Goal: Task Accomplishment & Management: Manage account settings

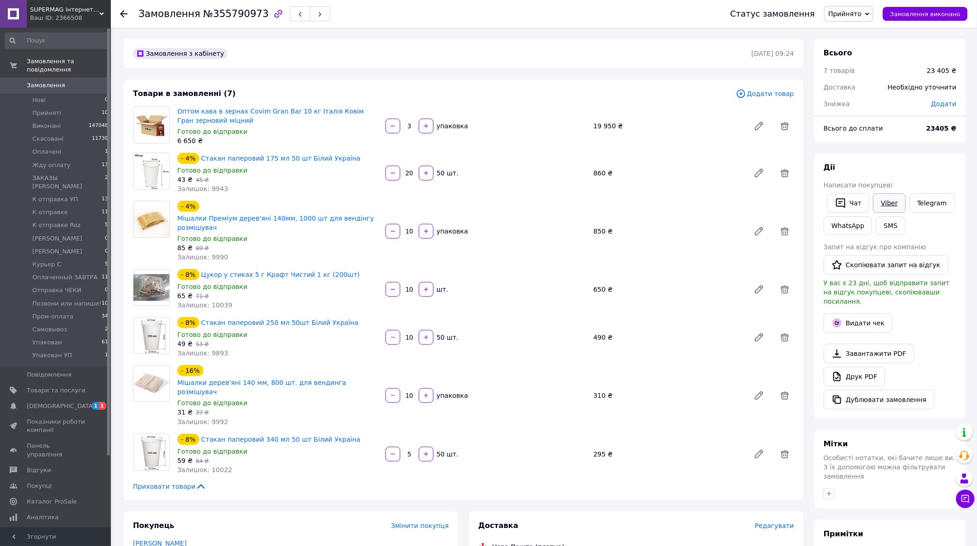
click at [885, 200] on link "Viber" at bounding box center [890, 203] width 32 height 19
click at [917, 37] on div "Замовлення №355790973 Статус замовлення Прийнято Виконано Скасовано Оплачено Жд…" at bounding box center [545, 525] width 865 height 994
click at [862, 14] on span "Прийнято" at bounding box center [845, 13] width 33 height 7
click at [855, 44] on li "Скасовано" at bounding box center [868, 46] width 86 height 14
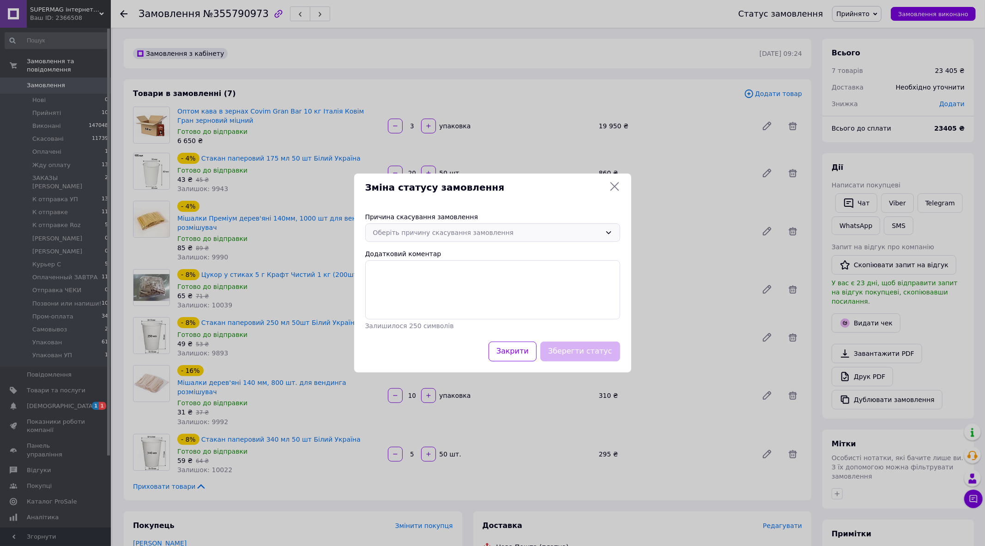
click at [468, 229] on div "Оберіть причину скасування замовлення" at bounding box center [487, 233] width 228 height 10
click at [403, 284] on li "Оплата не надійшла" at bounding box center [493, 288] width 254 height 18
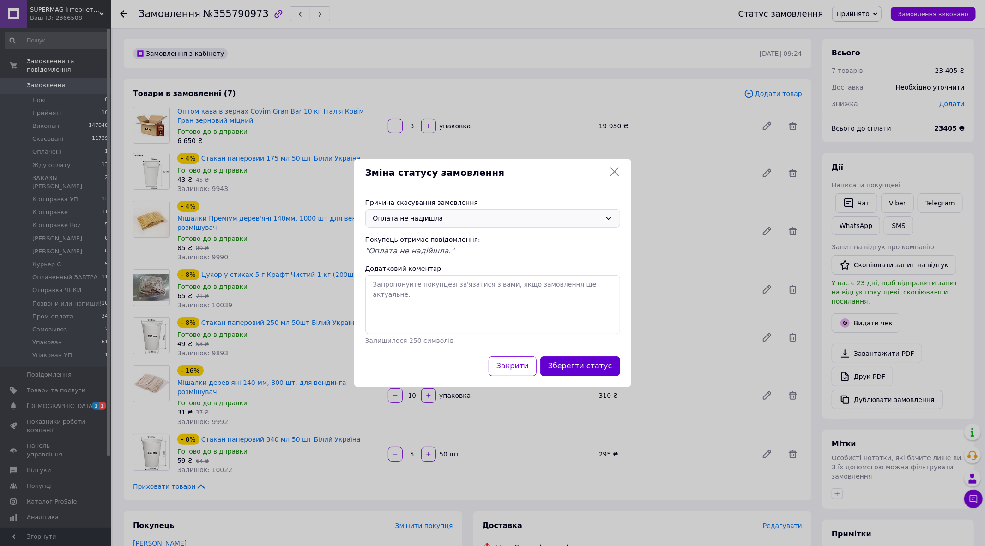
click at [589, 363] on button "Зберегти статус" at bounding box center [580, 367] width 80 height 20
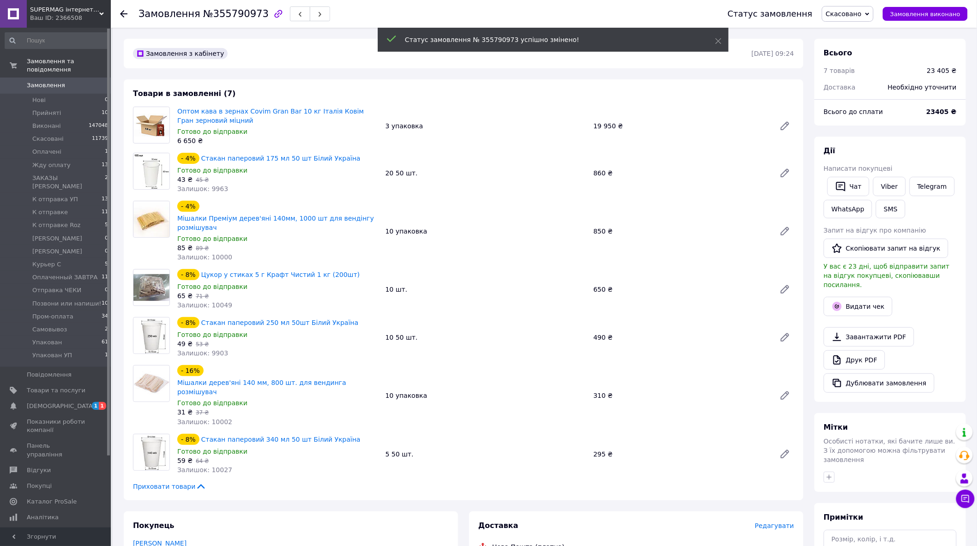
click at [60, 81] on span "Замовлення" at bounding box center [46, 85] width 38 height 8
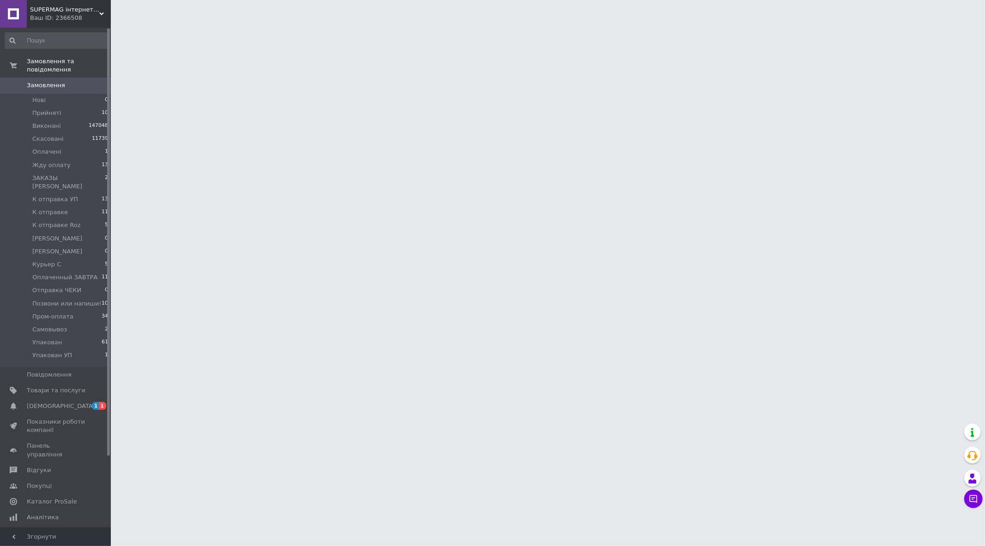
click at [219, 23] on html "SUPERMAG інтернет магазин Ваш ID: 2366508 Сайт SUPERMAG інтернет магазин Кабіне…" at bounding box center [492, 11] width 985 height 23
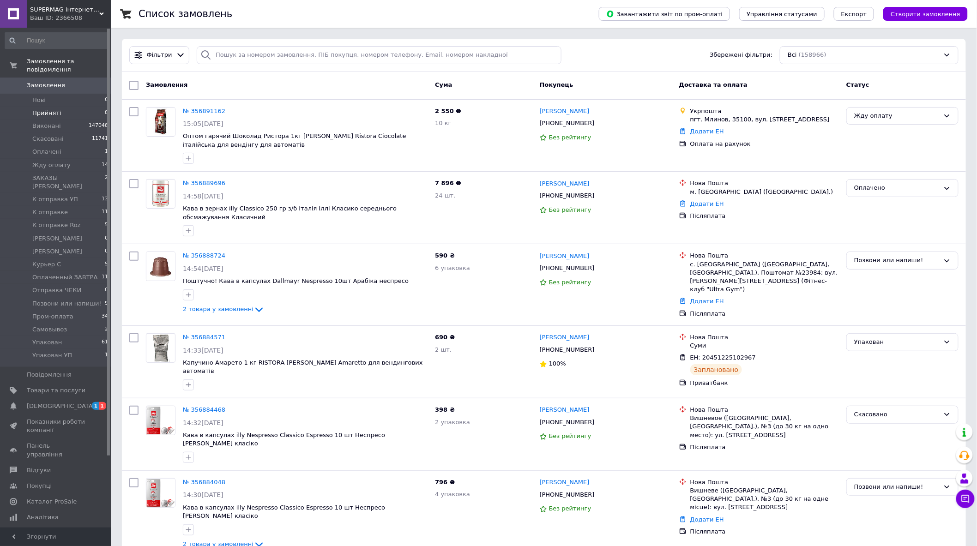
click at [55, 109] on span "Прийняті" at bounding box center [46, 113] width 29 height 8
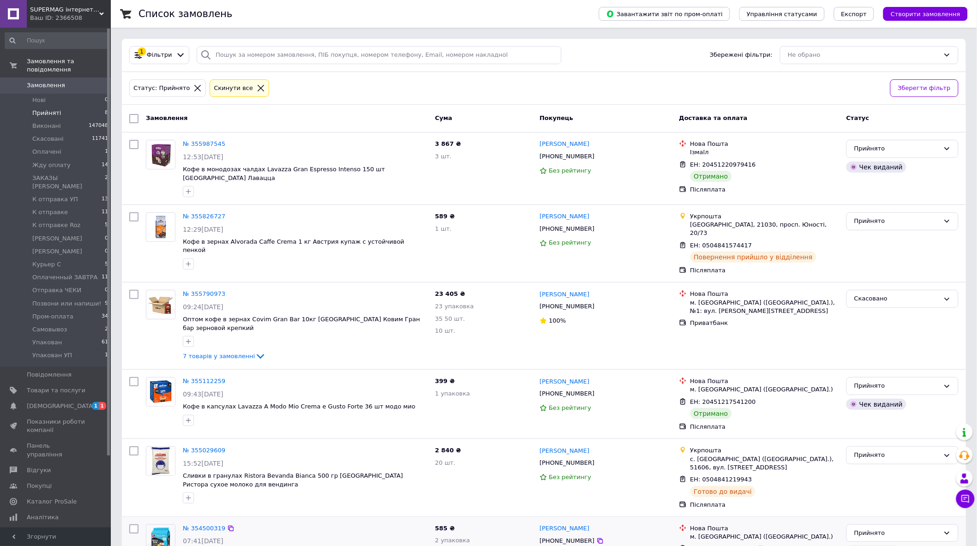
scroll to position [206, 0]
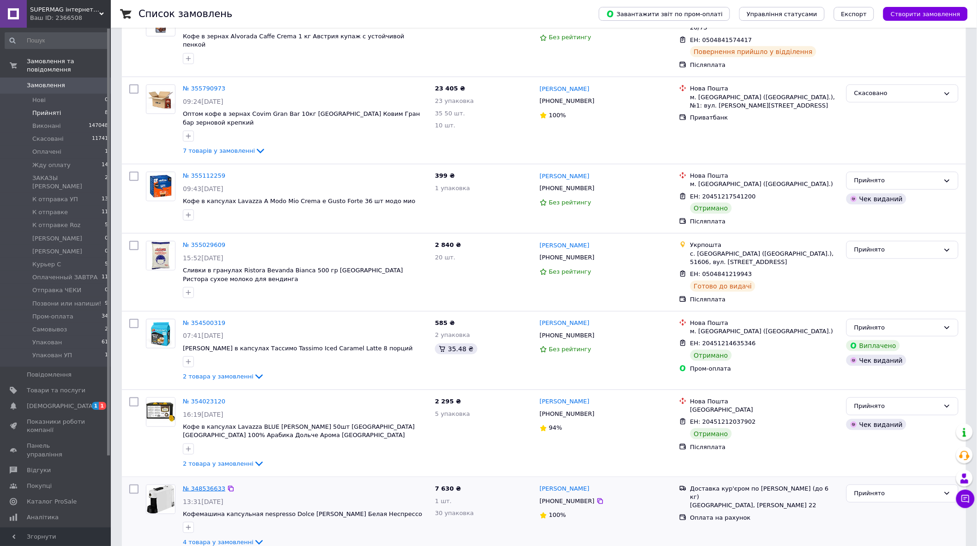
click at [194, 485] on link "№ 348536633" at bounding box center [204, 488] width 42 height 7
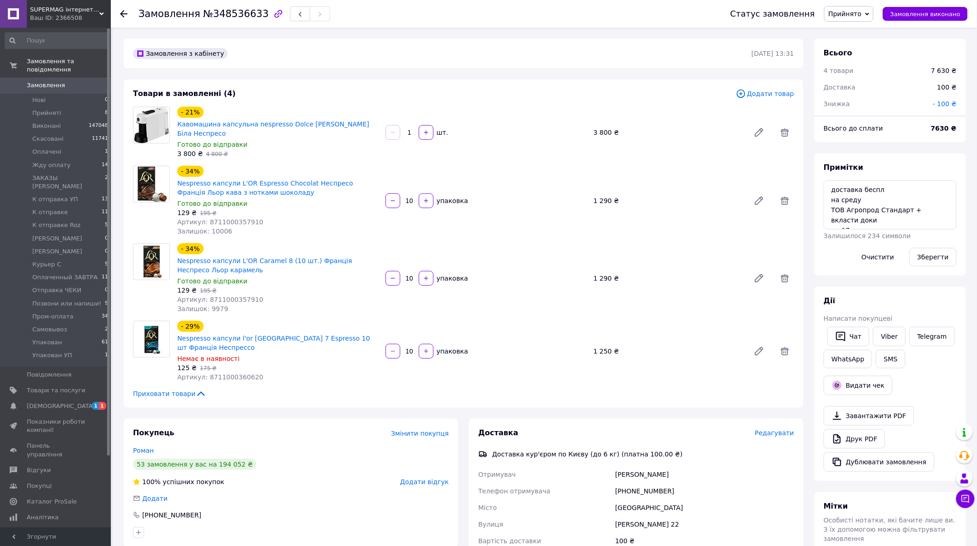
scroll to position [362, 0]
click at [883, 336] on link "Viber" at bounding box center [890, 336] width 32 height 19
click at [273, 323] on div "- 29% Nespresso капсули l'or Papua New Guinea 7 Espresso 10 шт Франція Неспрессо" at bounding box center [277, 336] width 203 height 33
click at [874, 11] on span "Прийнято" at bounding box center [849, 14] width 49 height 16
click at [866, 35] on li "Виконано" at bounding box center [868, 32] width 86 height 14
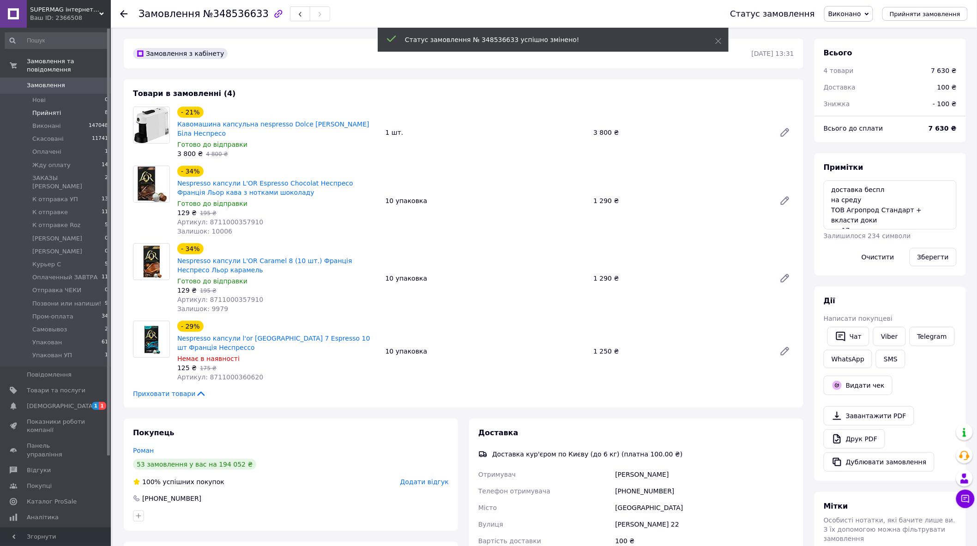
scroll to position [384, 0]
click at [57, 109] on span "Прийняті" at bounding box center [46, 113] width 29 height 8
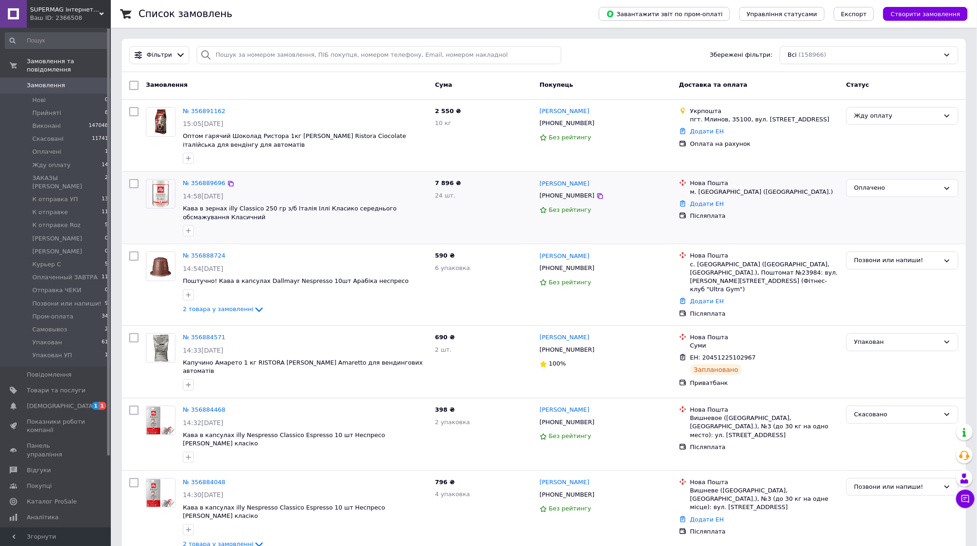
click at [235, 237] on div at bounding box center [305, 231] width 249 height 15
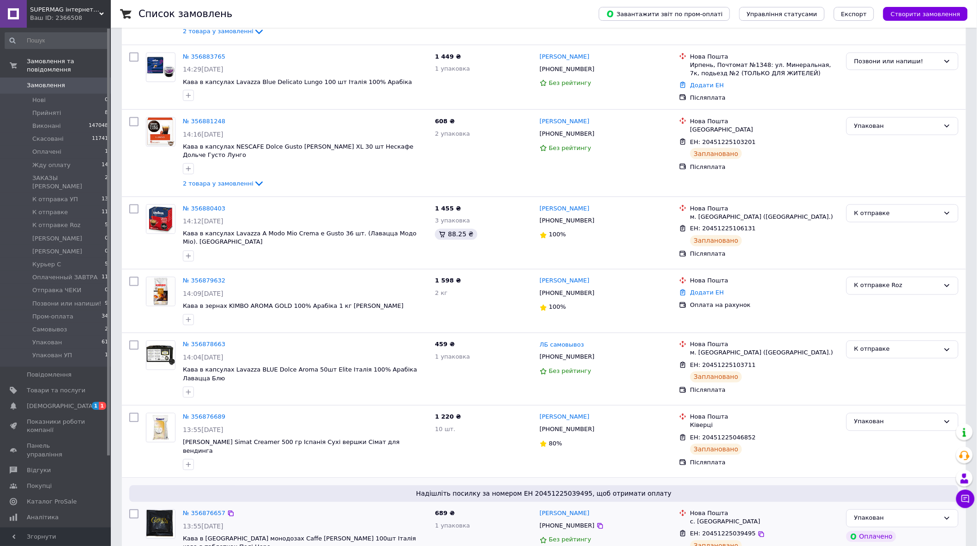
scroll to position [718, 0]
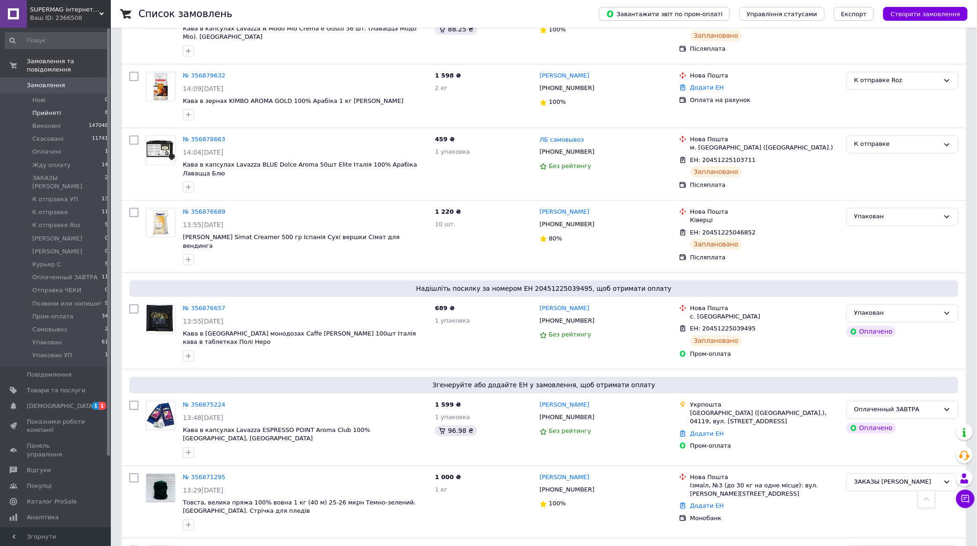
click at [47, 109] on span "Прийняті" at bounding box center [46, 113] width 29 height 8
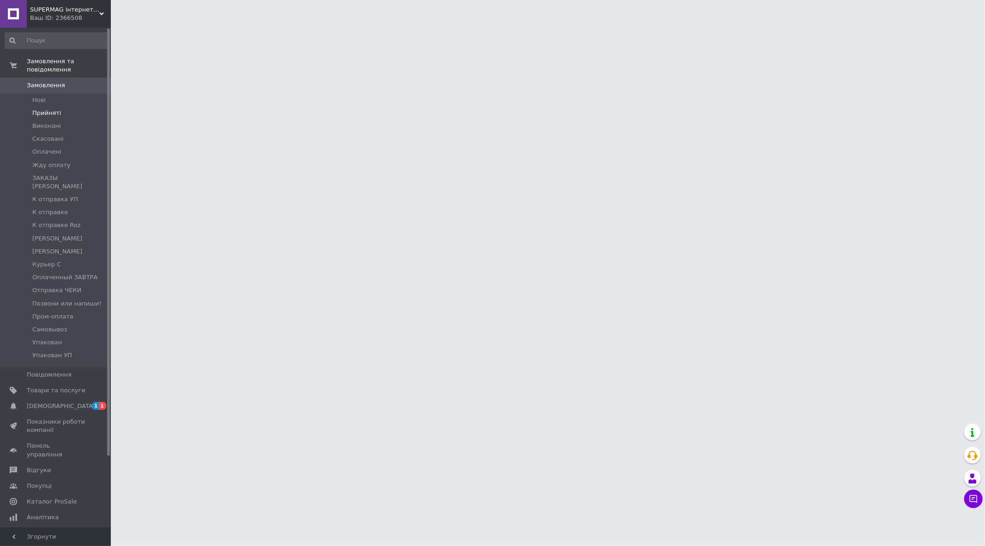
click at [45, 109] on span "Прийняті" at bounding box center [46, 113] width 29 height 8
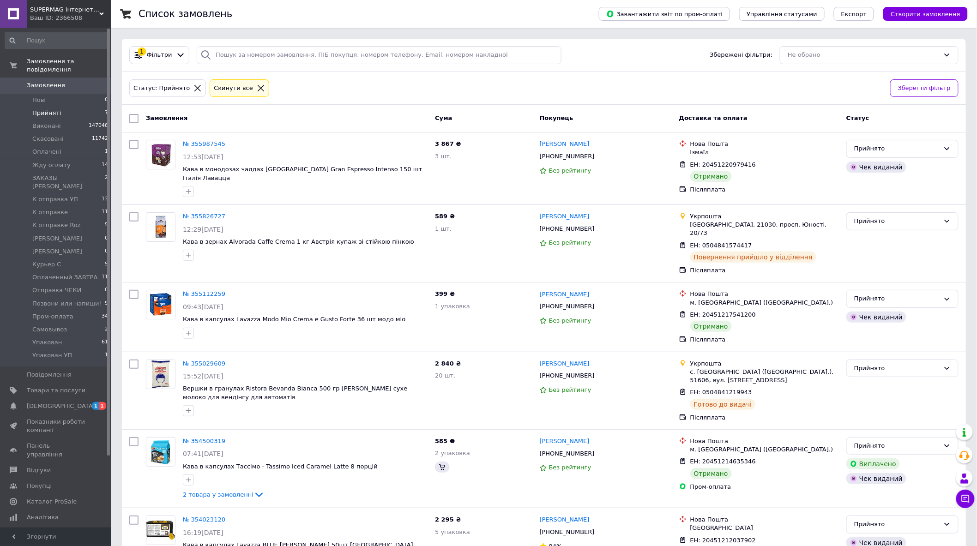
click at [45, 109] on span "Прийняті" at bounding box center [46, 113] width 29 height 8
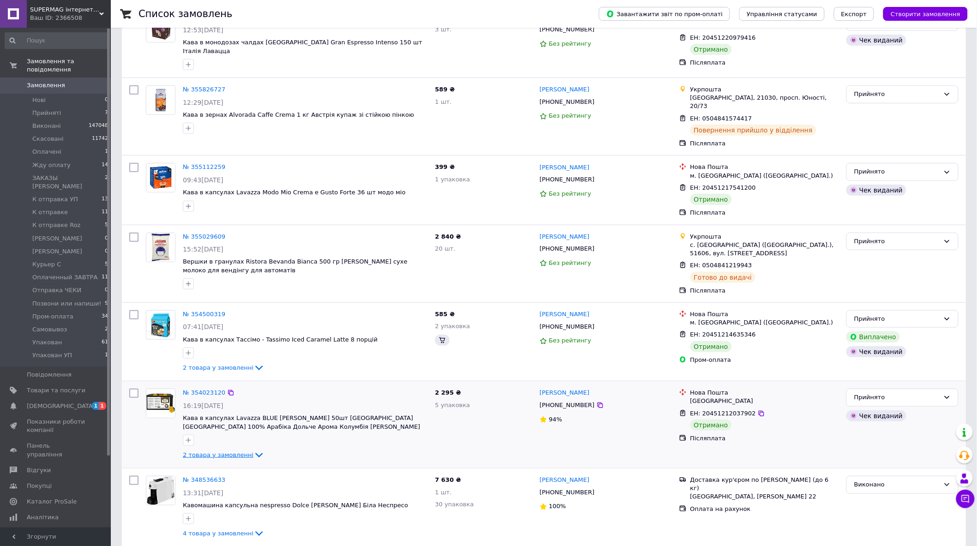
click at [227, 452] on span "2 товара у замовленні" at bounding box center [218, 455] width 71 height 7
click at [254, 450] on icon at bounding box center [259, 455] width 11 height 11
click at [229, 452] on span "2 товара у замовленні" at bounding box center [218, 455] width 71 height 7
click at [200, 388] on div "№ 354023120" at bounding box center [204, 393] width 44 height 11
click at [205, 389] on link "№ 354023120" at bounding box center [204, 392] width 42 height 7
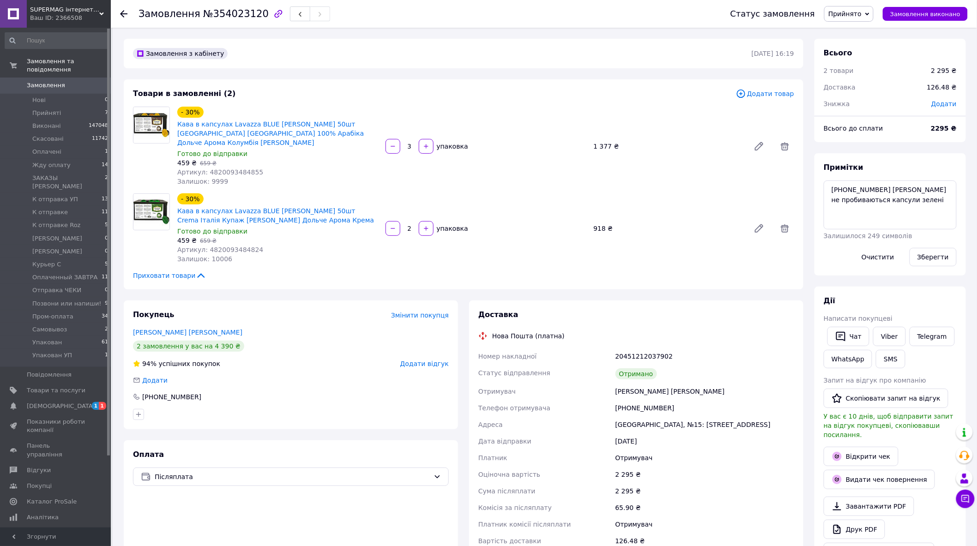
scroll to position [273, 0]
click at [862, 11] on span "Прийнято" at bounding box center [845, 13] width 33 height 7
click at [865, 28] on li "Виконано" at bounding box center [868, 32] width 86 height 14
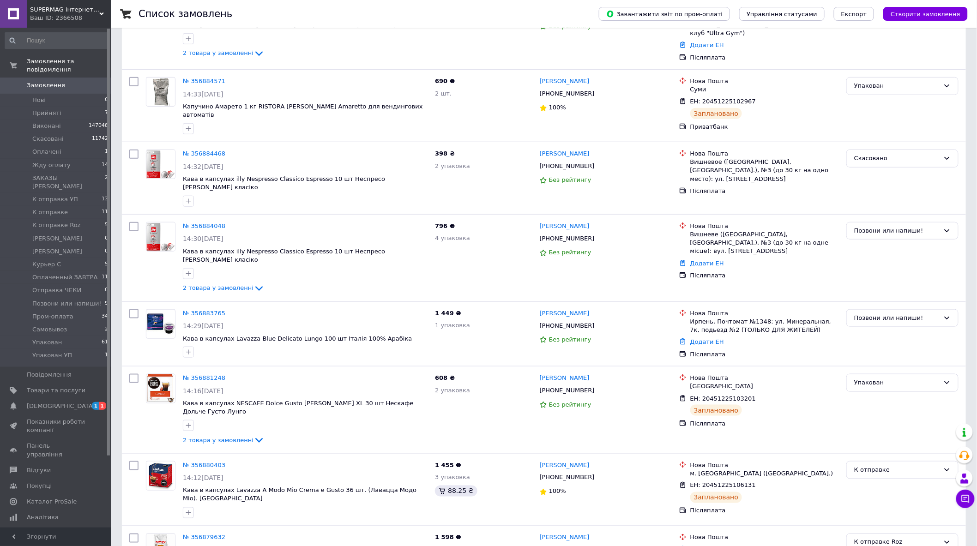
scroll to position [616, 0]
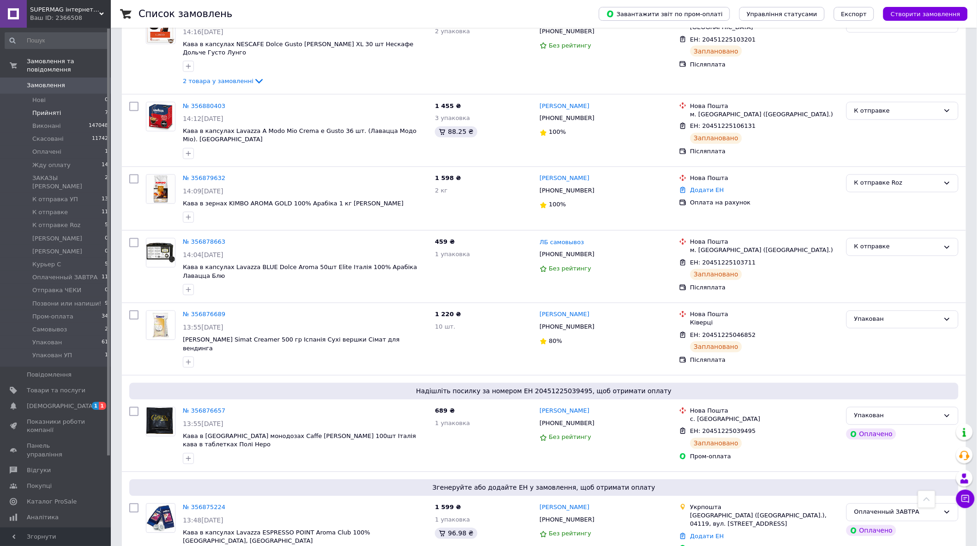
click at [39, 109] on span "Прийняті" at bounding box center [46, 113] width 29 height 8
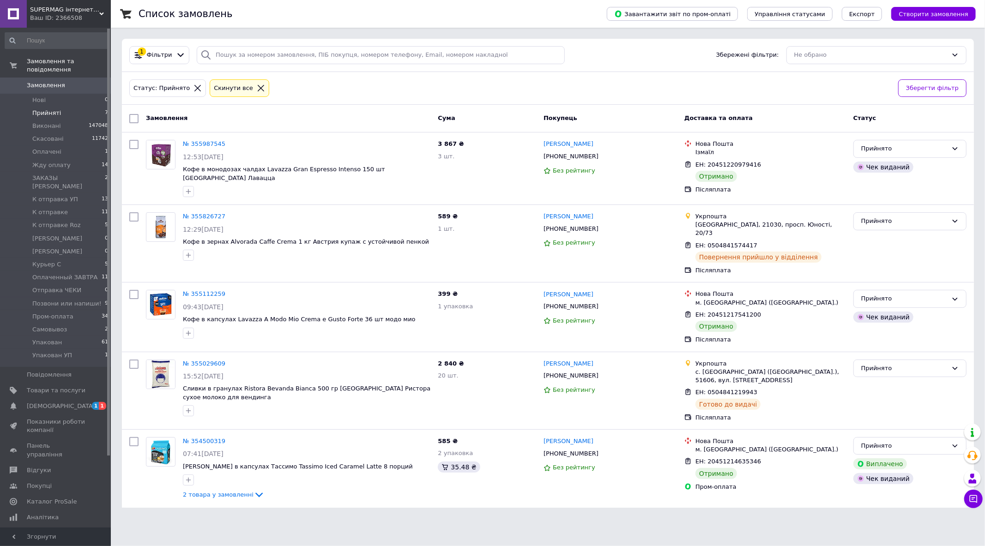
click at [53, 109] on span "Прийняті" at bounding box center [46, 113] width 29 height 8
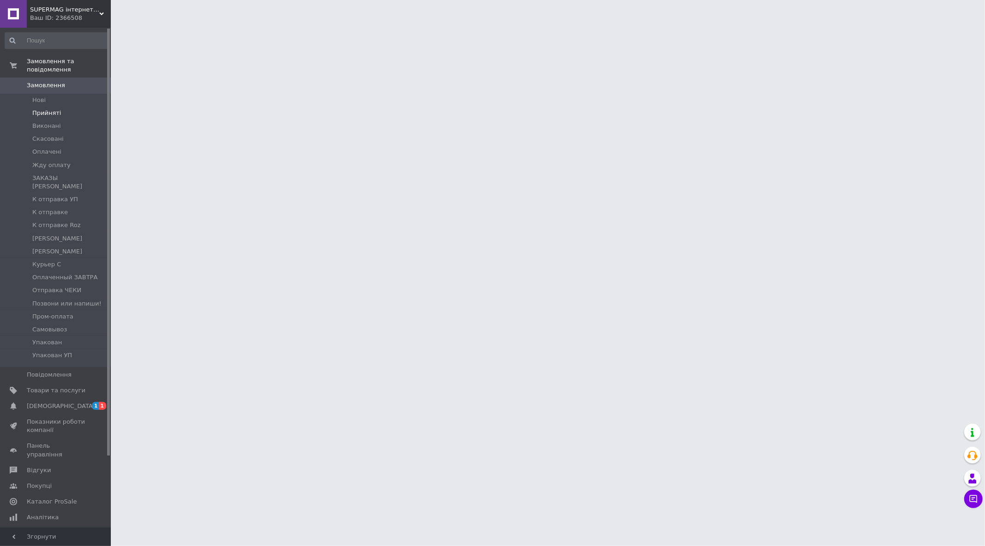
click at [53, 109] on span "Прийняті" at bounding box center [46, 113] width 29 height 8
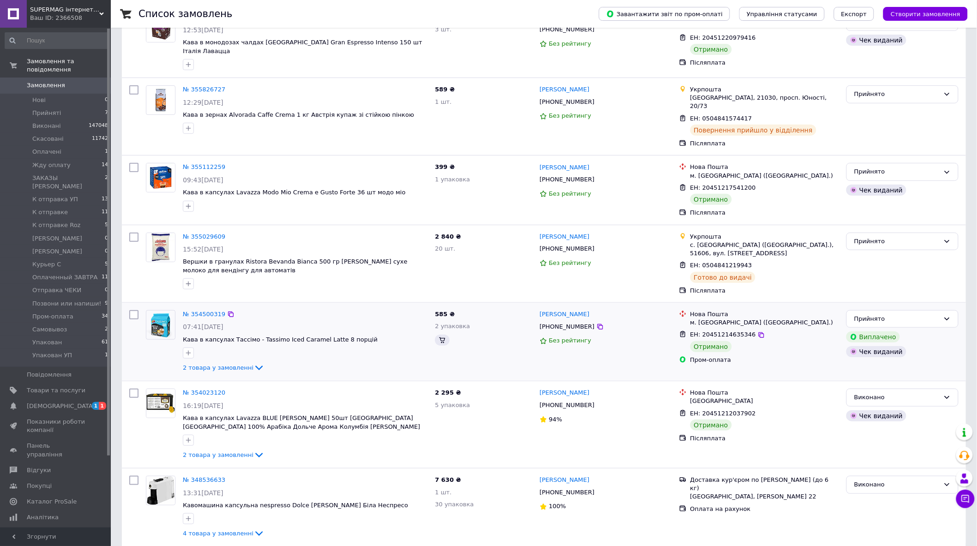
scroll to position [76, 0]
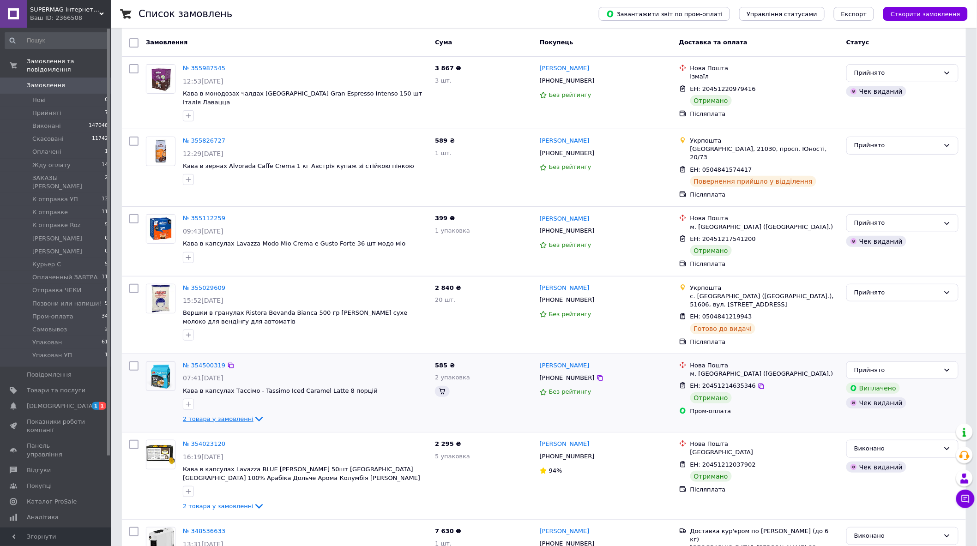
click at [233, 416] on span "2 товара у замовленні" at bounding box center [218, 419] width 71 height 7
click at [235, 416] on span "2 товара у замовленні" at bounding box center [218, 419] width 71 height 7
click at [200, 362] on link "№ 354500319" at bounding box center [204, 365] width 42 height 7
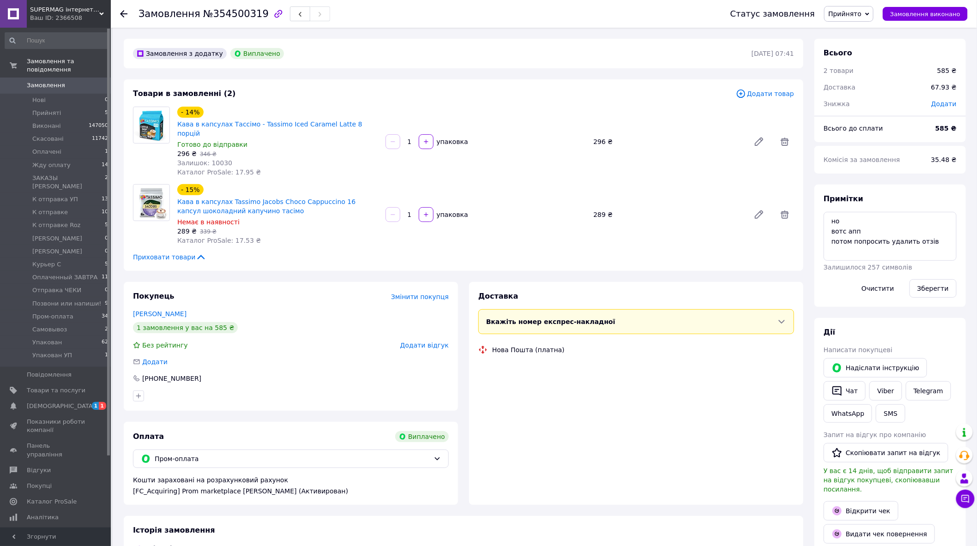
scroll to position [181, 0]
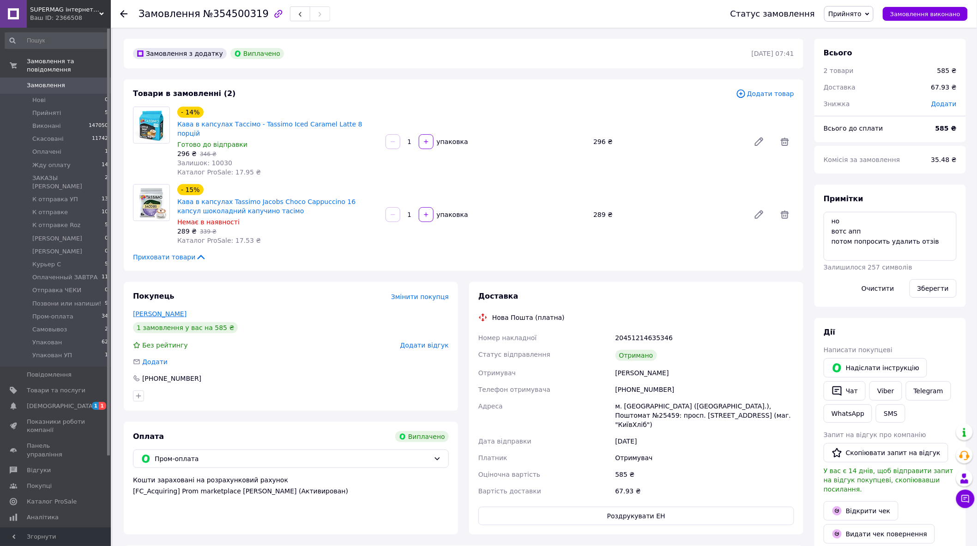
click at [172, 310] on link "Цимбалюк Олена" at bounding box center [160, 313] width 54 height 7
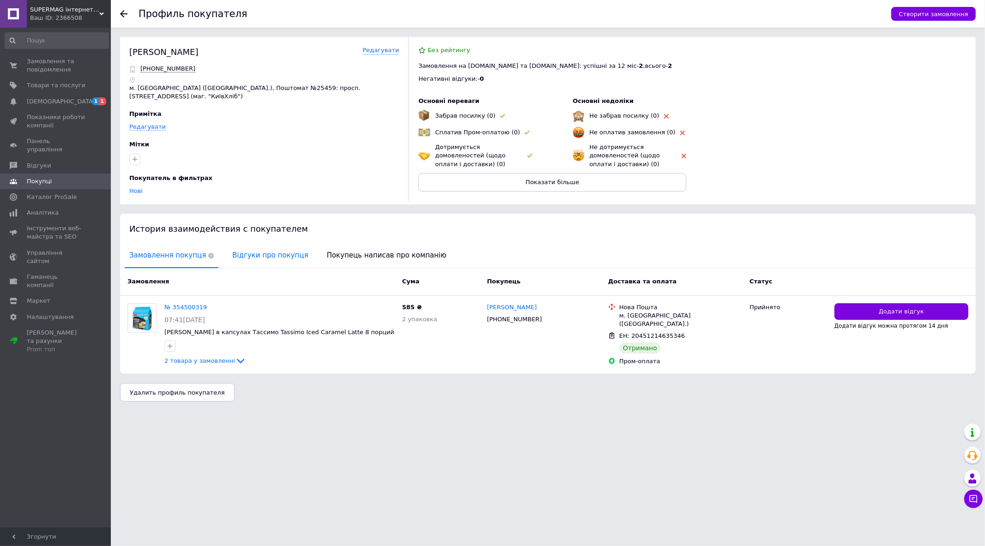
click at [249, 255] on span "Відгуки про покупця" at bounding box center [270, 256] width 85 height 24
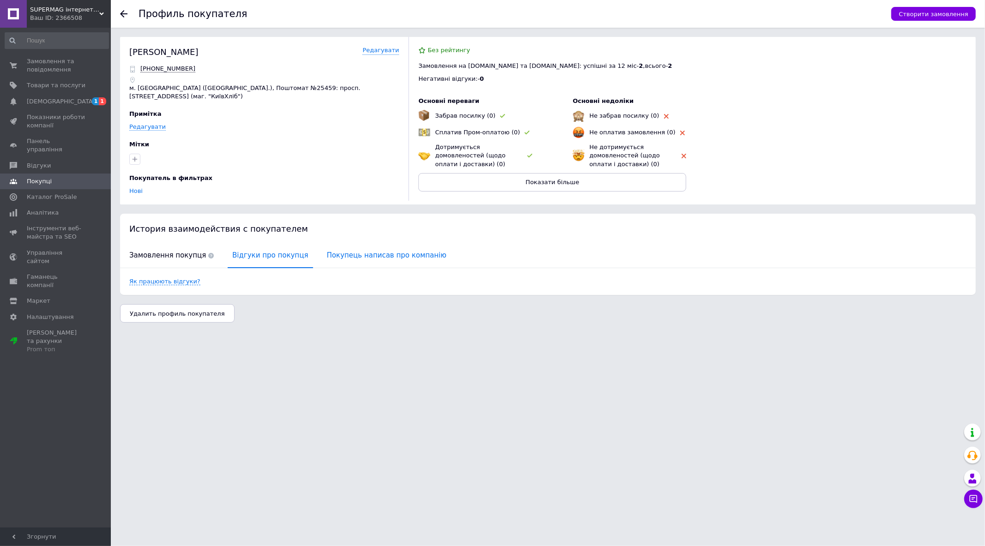
click at [365, 253] on span "Покупець написав про компанію" at bounding box center [386, 256] width 129 height 24
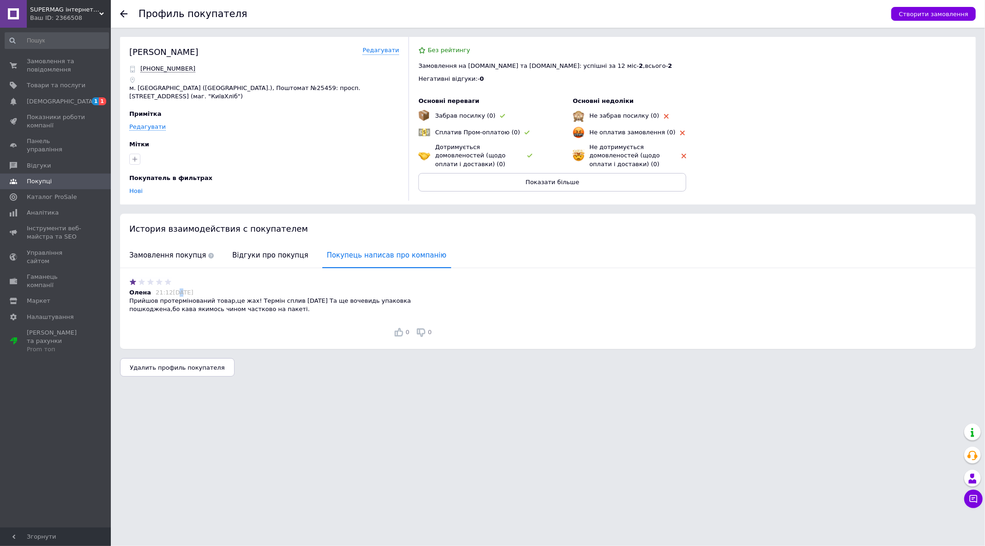
click at [172, 289] on span "21:12, 29.07.2025" at bounding box center [174, 292] width 37 height 7
click at [261, 260] on span "Відгуки про покупця" at bounding box center [270, 256] width 85 height 24
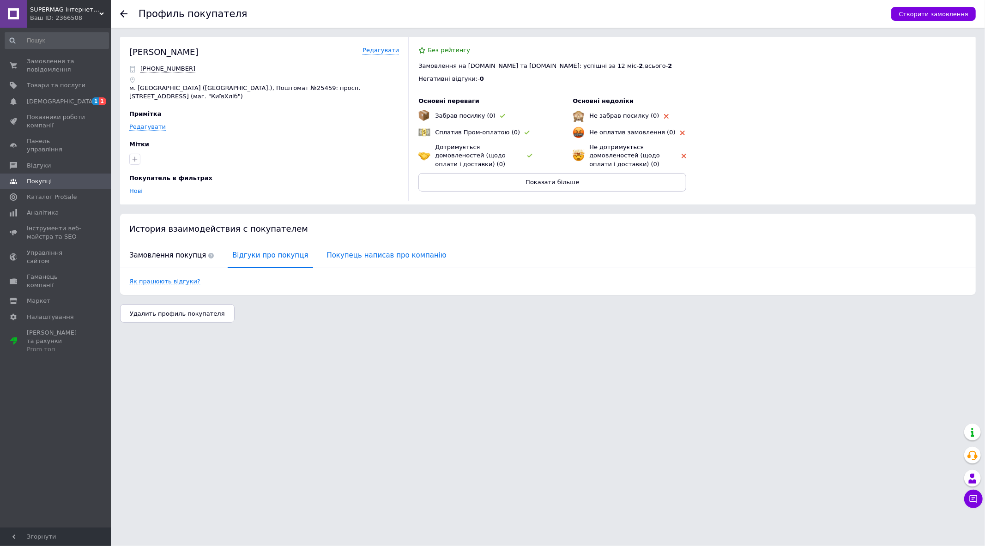
click at [322, 257] on span "Покупець написав про компанію" at bounding box center [386, 256] width 129 height 24
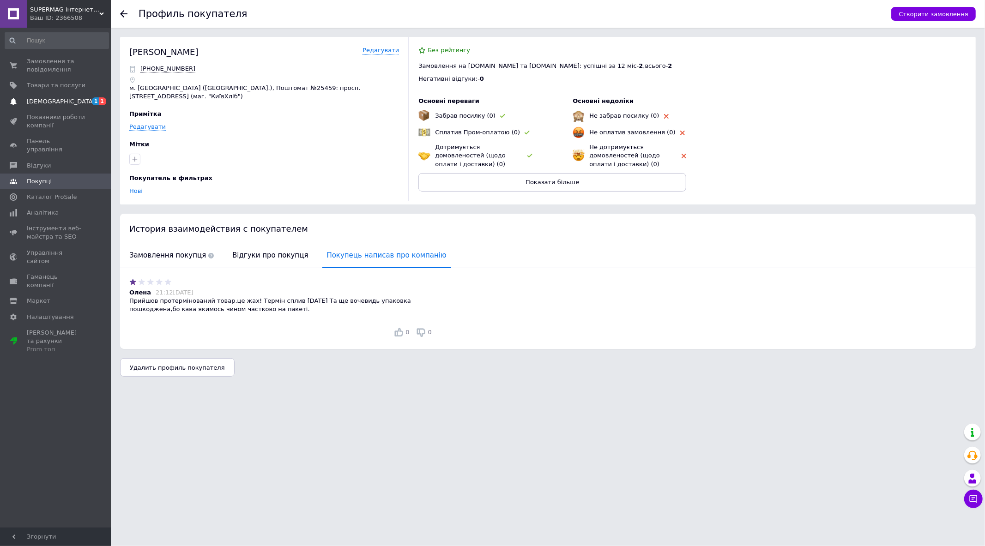
click at [42, 94] on link "Сповіщення 1 1" at bounding box center [57, 102] width 114 height 16
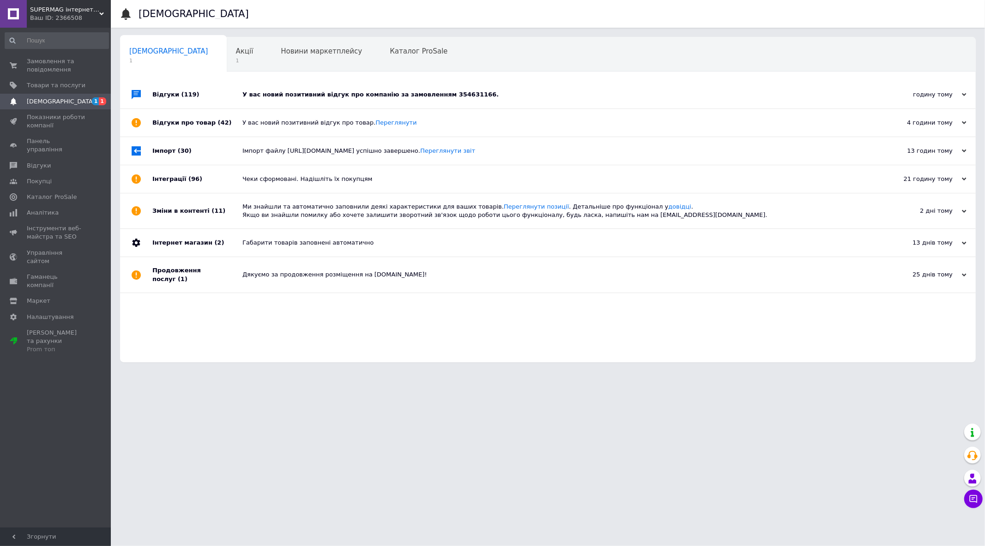
click at [257, 94] on div "У вас новий позитивний відгук про компанію за замовленням 354631166." at bounding box center [559, 95] width 632 height 8
click at [236, 52] on span "Акції" at bounding box center [245, 51] width 18 height 8
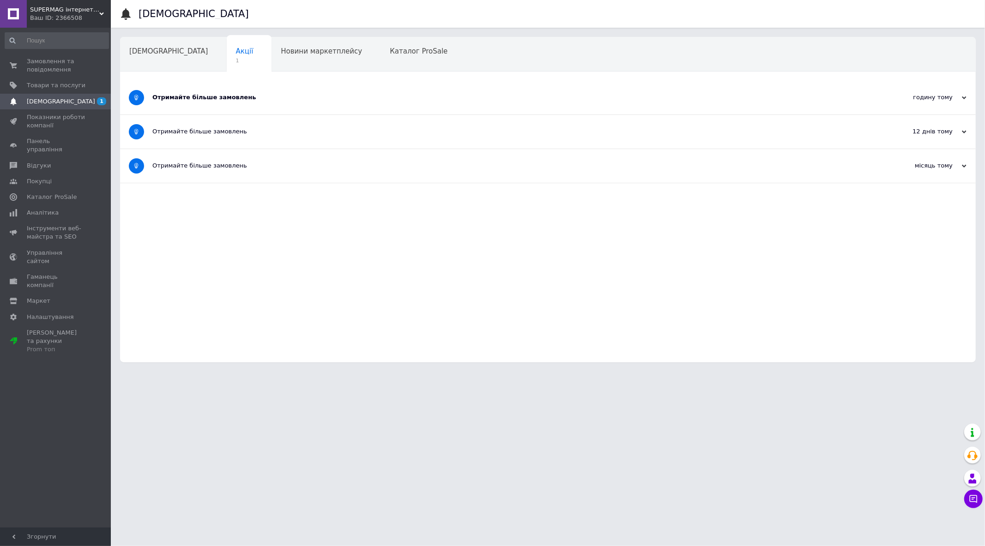
click at [180, 97] on div "Отримайте більше замовлень" at bounding box center [513, 97] width 722 height 8
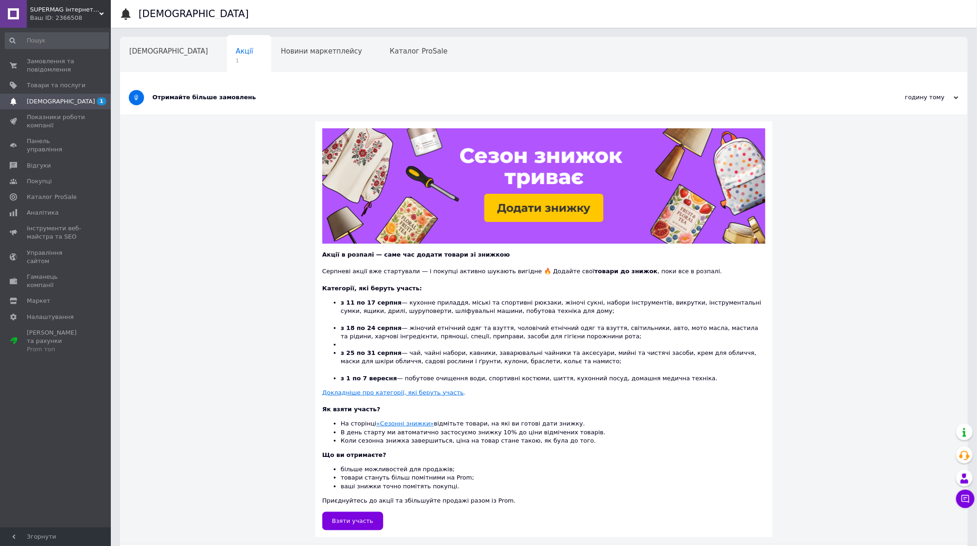
scroll to position [51, 0]
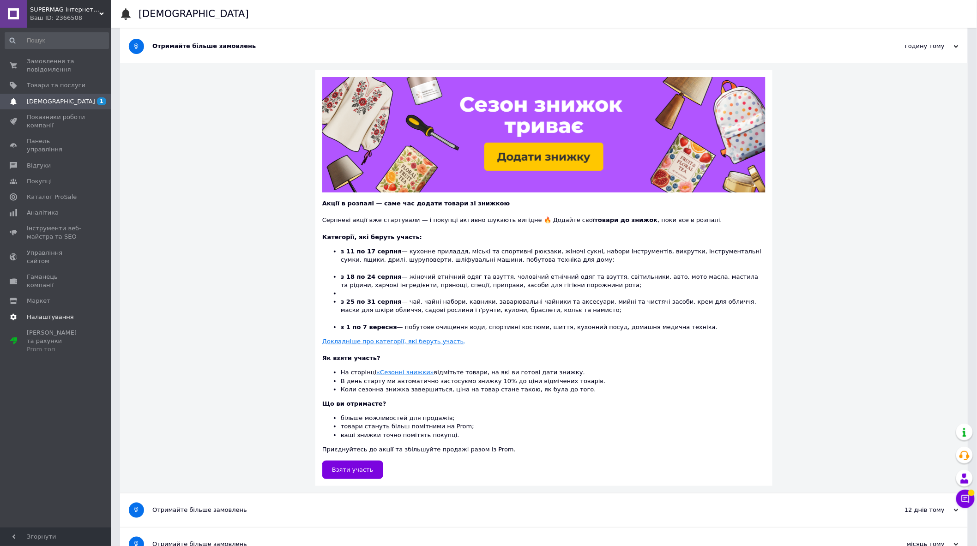
click at [33, 313] on span "Налаштування" at bounding box center [50, 317] width 47 height 8
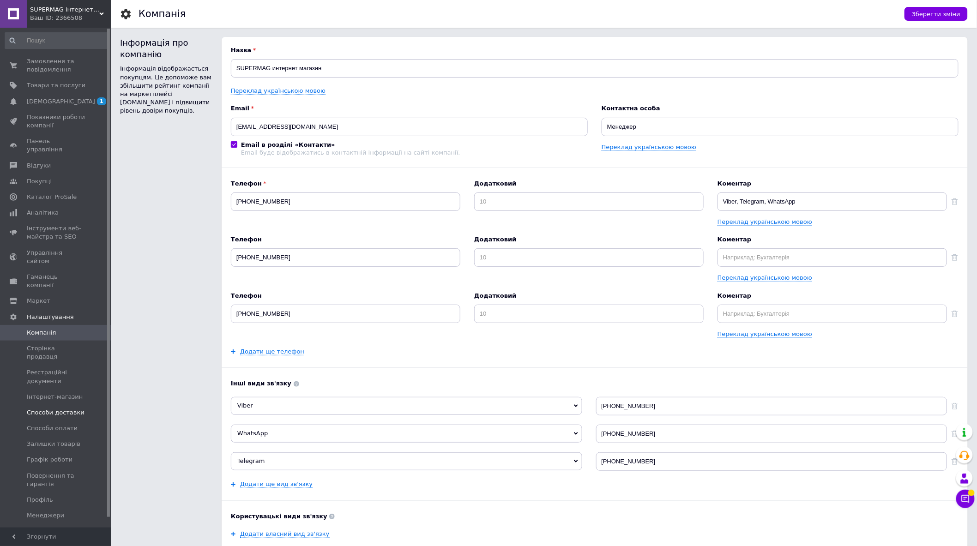
click at [51, 409] on span "Способи доставки" at bounding box center [56, 413] width 58 height 8
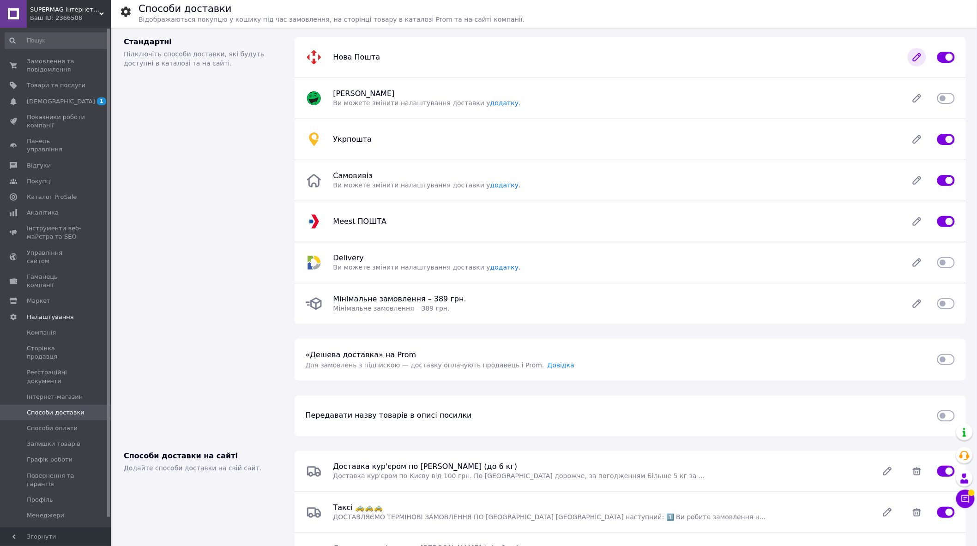
click at [921, 56] on icon at bounding box center [917, 57] width 7 height 7
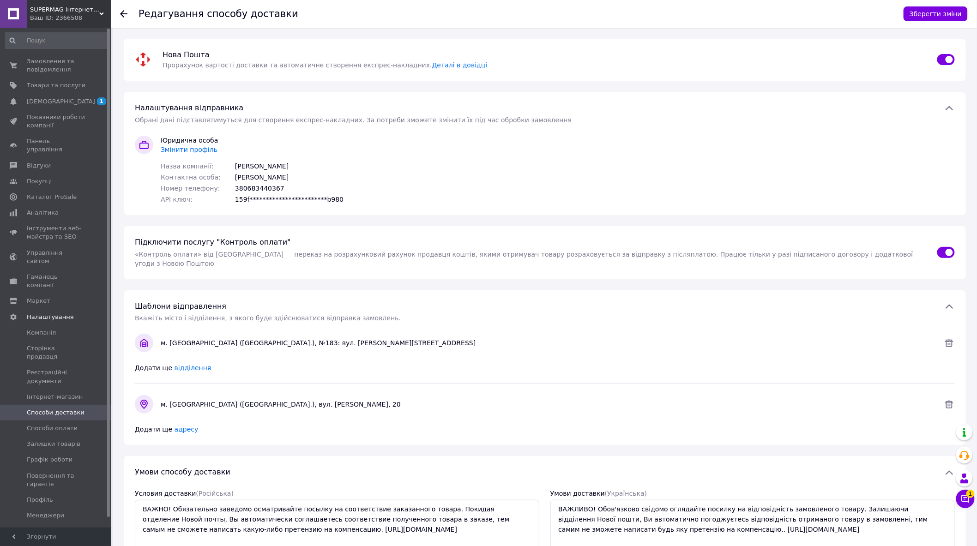
click at [948, 248] on input "checkbox" at bounding box center [947, 252] width 18 height 9
checkbox input "false"
click at [232, 184] on div "Номер телефону: 380683440367" at bounding box center [252, 188] width 183 height 9
click at [169, 132] on div "**********" at bounding box center [545, 153] width 843 height 123
click at [182, 151] on span "Змінити профіль" at bounding box center [189, 149] width 57 height 7
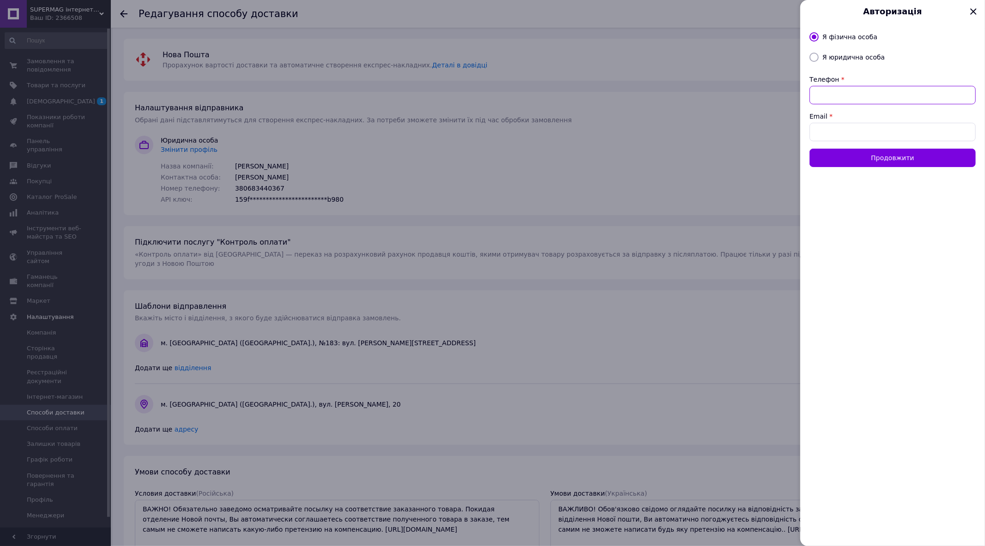
click at [850, 91] on input "Телефон" at bounding box center [893, 95] width 166 height 18
click at [827, 98] on input "Телефон" at bounding box center [893, 95] width 166 height 18
type input "+380667988439"
click at [843, 132] on input "Email" at bounding box center [893, 132] width 166 height 18
paste input "supermagkievua@gmail.com"
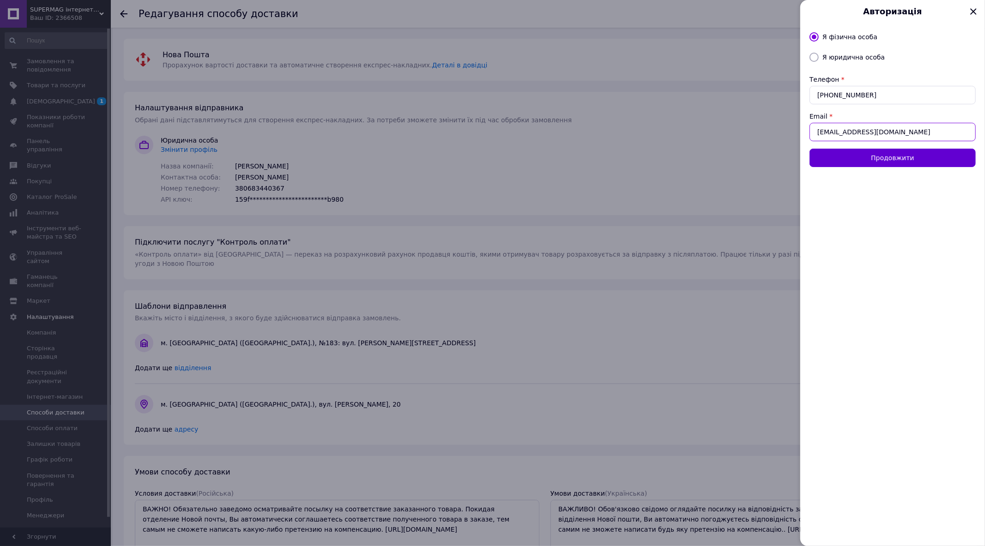
type input "supermagkievua@gmail.com"
click at [869, 156] on button "Продовжити" at bounding box center [893, 158] width 166 height 18
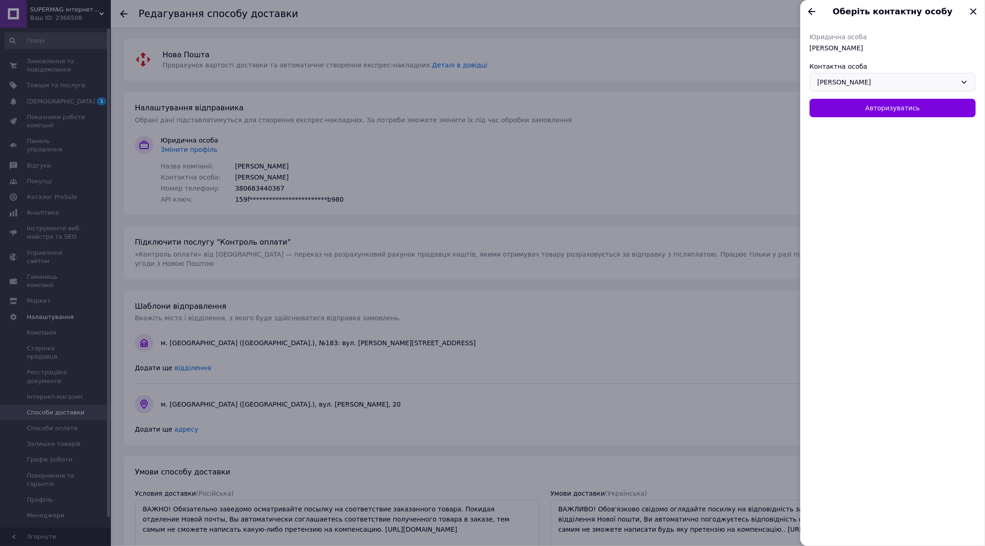
click at [885, 82] on div "Фесенко Михайло Анатолійович" at bounding box center [893, 82] width 166 height 18
click at [885, 82] on div "Фесенко Михайло Анатолійович Фесенко Михайло Анатолійович ФЕСЕНКО МИХАЙЛО АНАТО…" at bounding box center [893, 82] width 166 height 18
click at [873, 113] on button "Авторизуватись" at bounding box center [893, 108] width 166 height 18
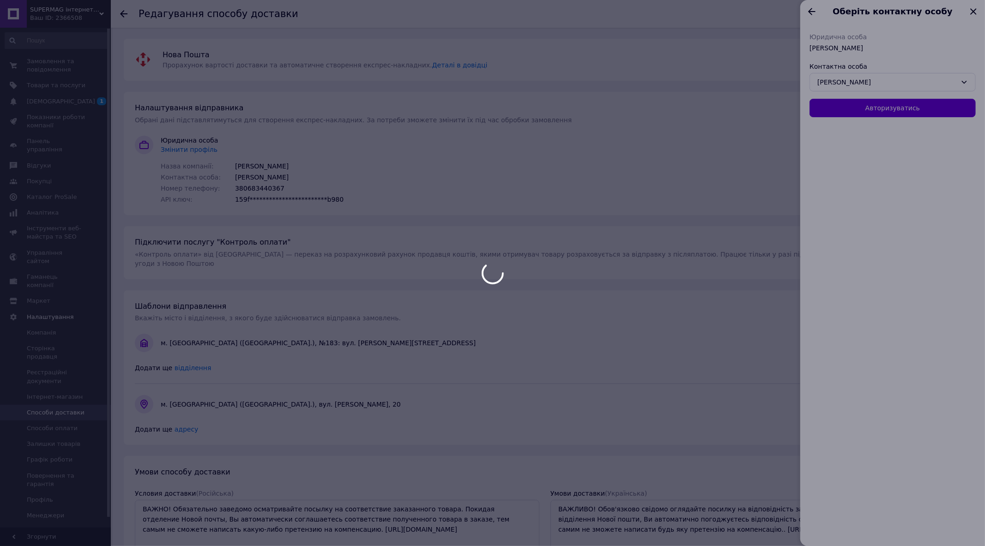
checkbox input "true"
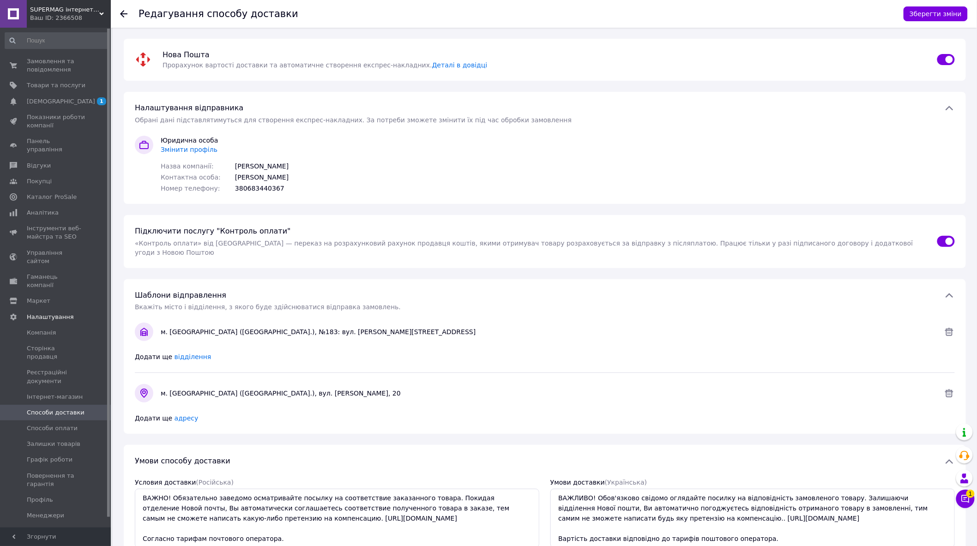
click at [184, 146] on span "Змінити профіль" at bounding box center [189, 149] width 57 height 7
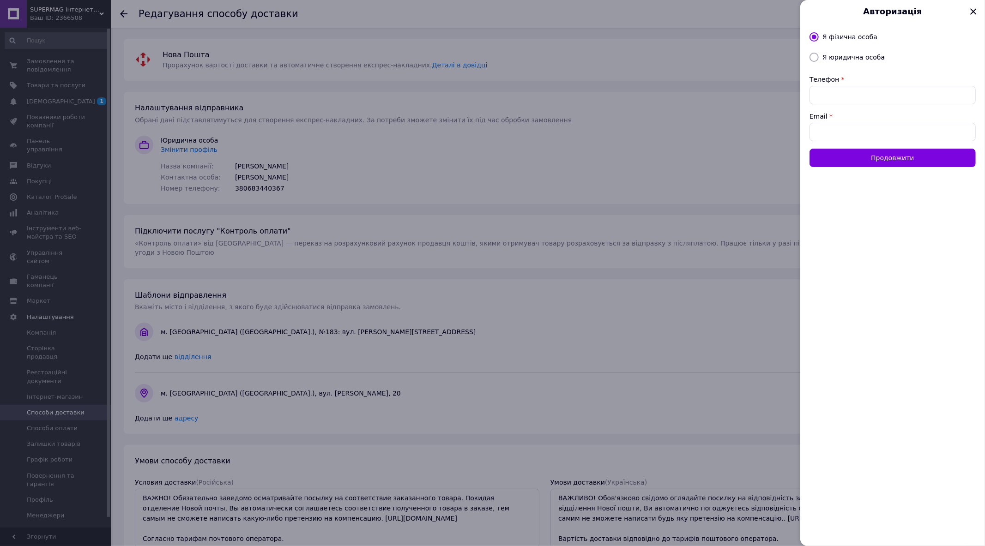
click at [974, 9] on icon at bounding box center [974, 12] width 16 height 16
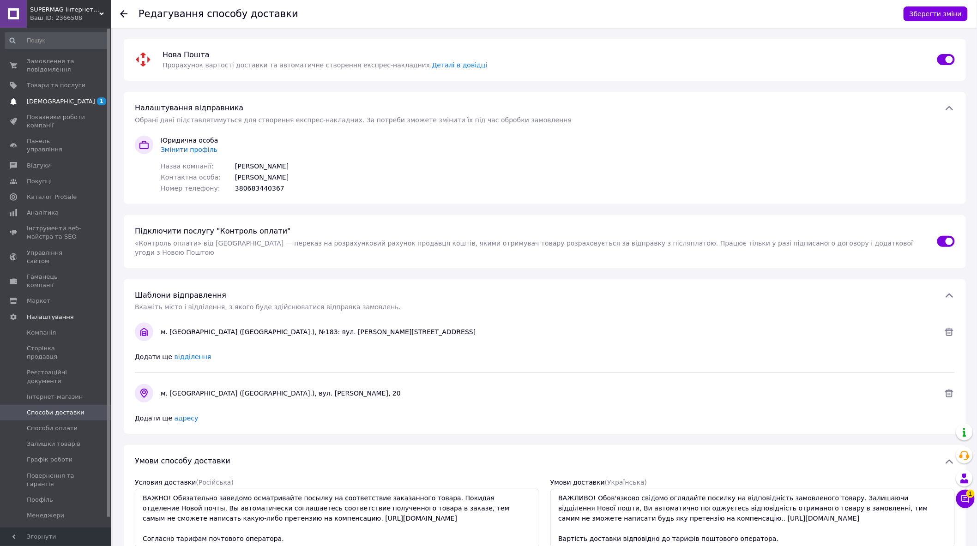
click at [55, 95] on link "Сповіщення 1" at bounding box center [57, 102] width 114 height 16
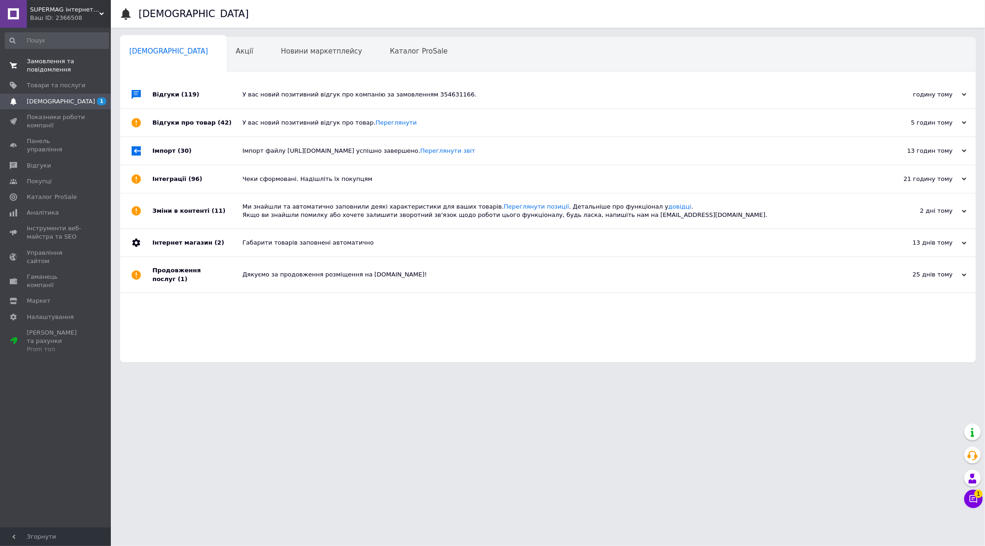
click at [57, 59] on span "Замовлення та повідомлення" at bounding box center [56, 65] width 59 height 17
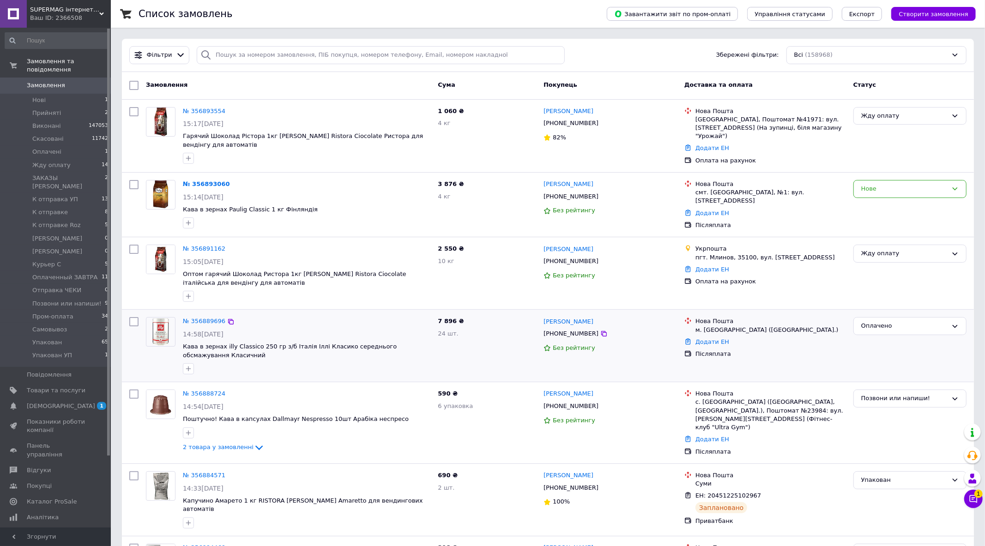
click at [862, 359] on div "Оплачено" at bounding box center [910, 346] width 121 height 65
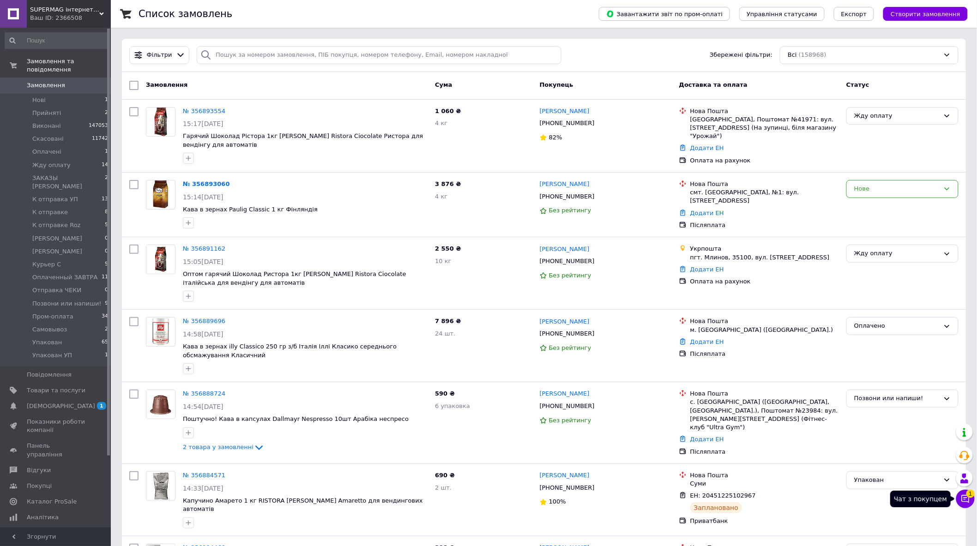
click at [961, 497] on button "Чат з покупцем 1" at bounding box center [966, 499] width 18 height 18
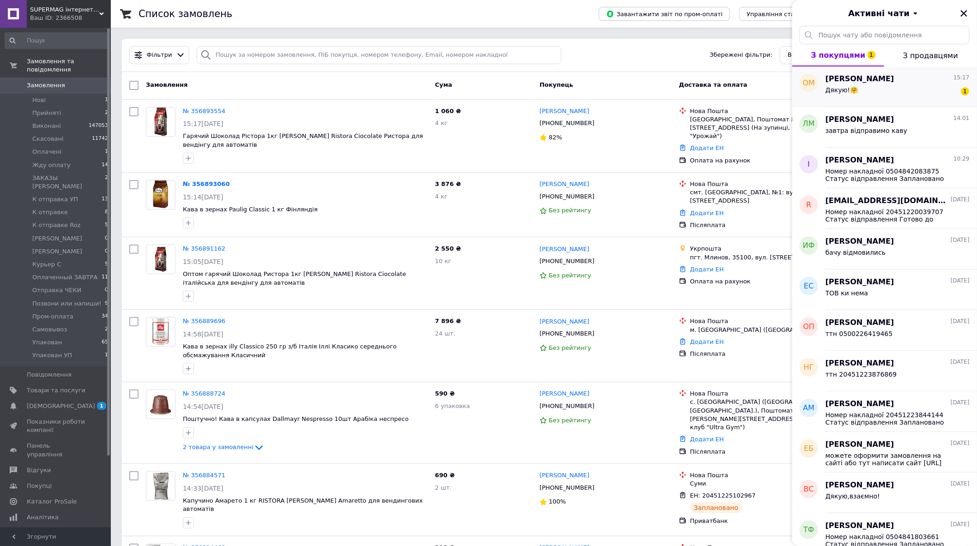
click at [884, 91] on div "Дякую!🤗 1" at bounding box center [898, 92] width 144 height 15
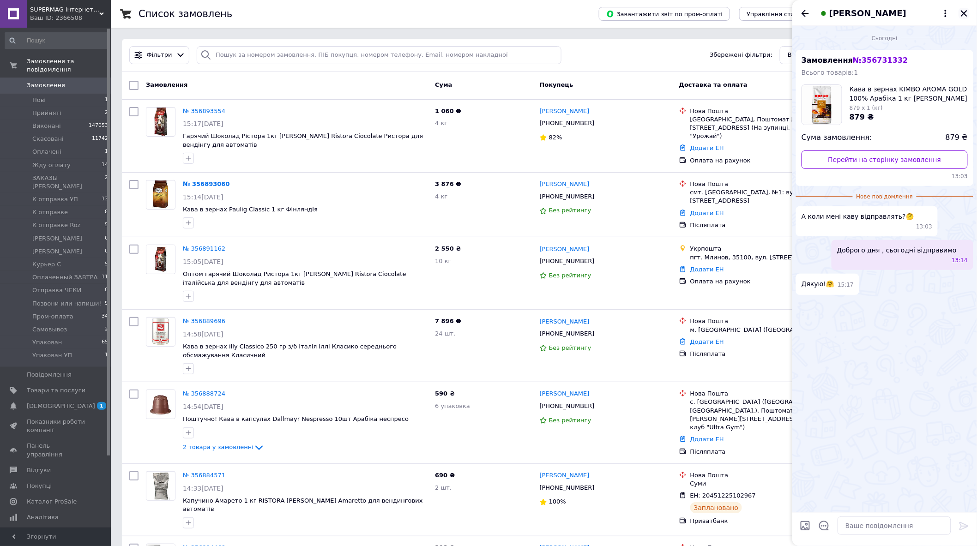
click at [965, 12] on icon "Закрити" at bounding box center [964, 13] width 8 height 8
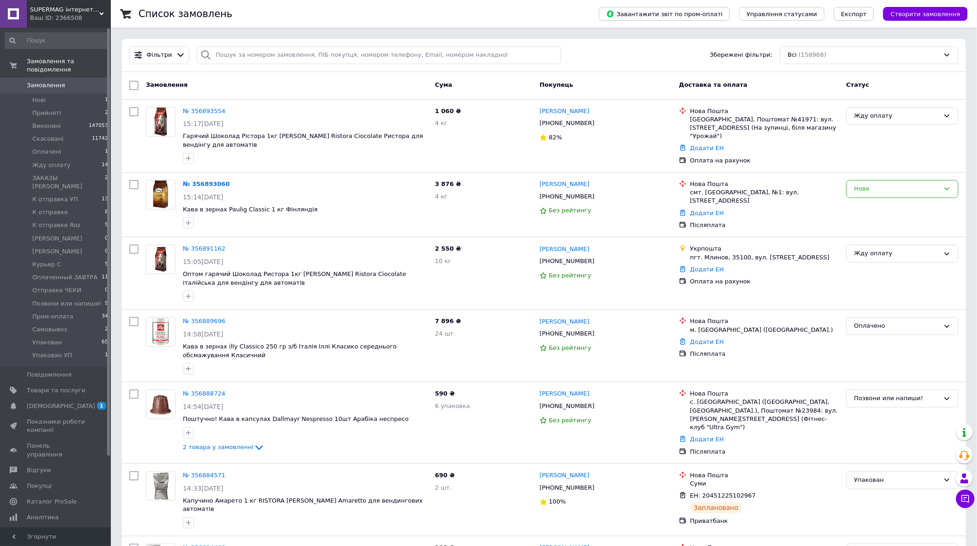
click at [83, 78] on link "Замовлення 0" at bounding box center [57, 86] width 114 height 16
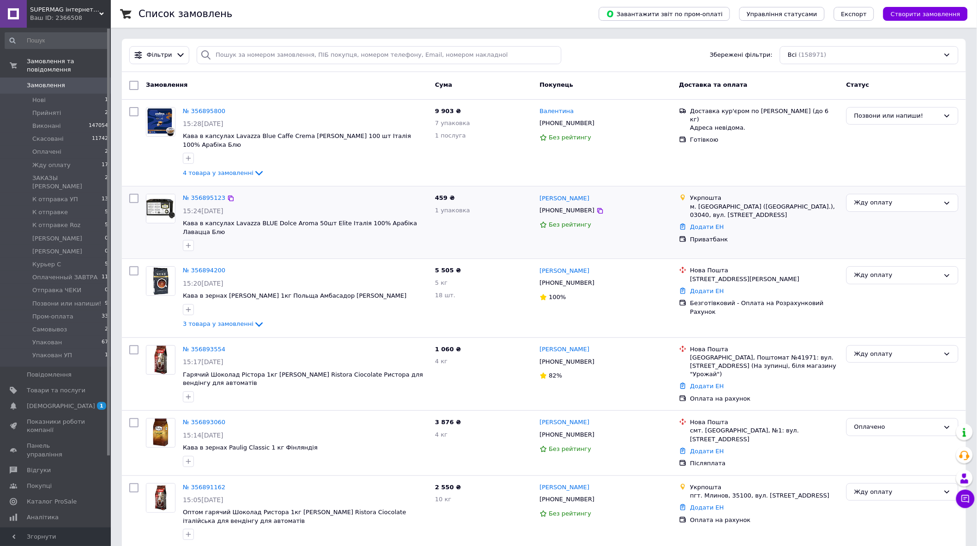
click at [130, 237] on div at bounding box center [134, 222] width 17 height 65
click at [791, 460] on div "Післяплата" at bounding box center [765, 464] width 149 height 8
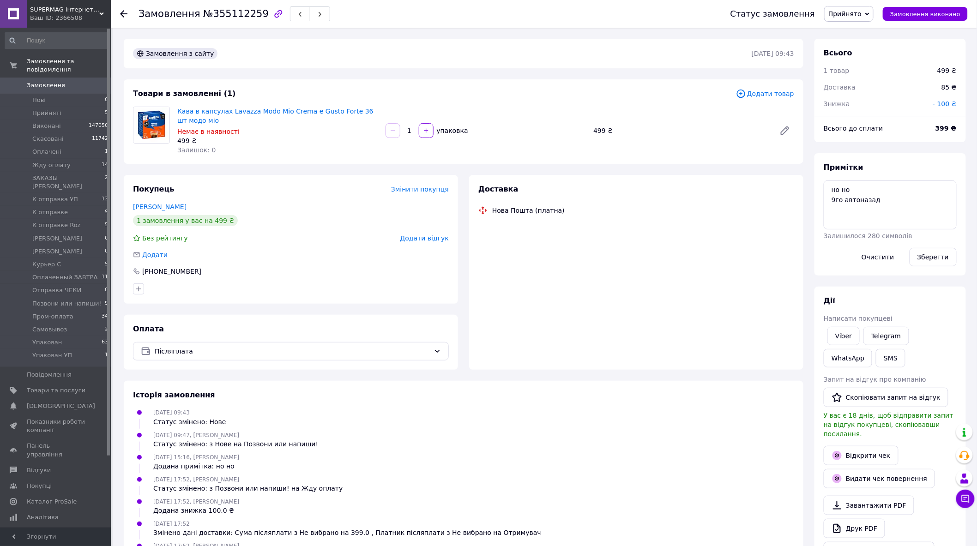
scroll to position [123, 0]
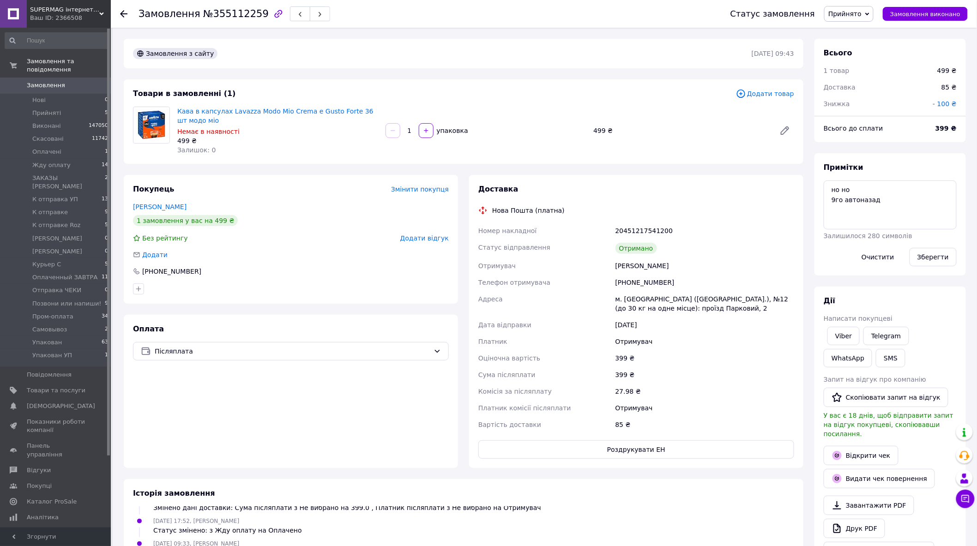
click at [862, 14] on span "Прийнято" at bounding box center [845, 13] width 33 height 7
click at [860, 31] on li "Виконано" at bounding box center [868, 32] width 86 height 14
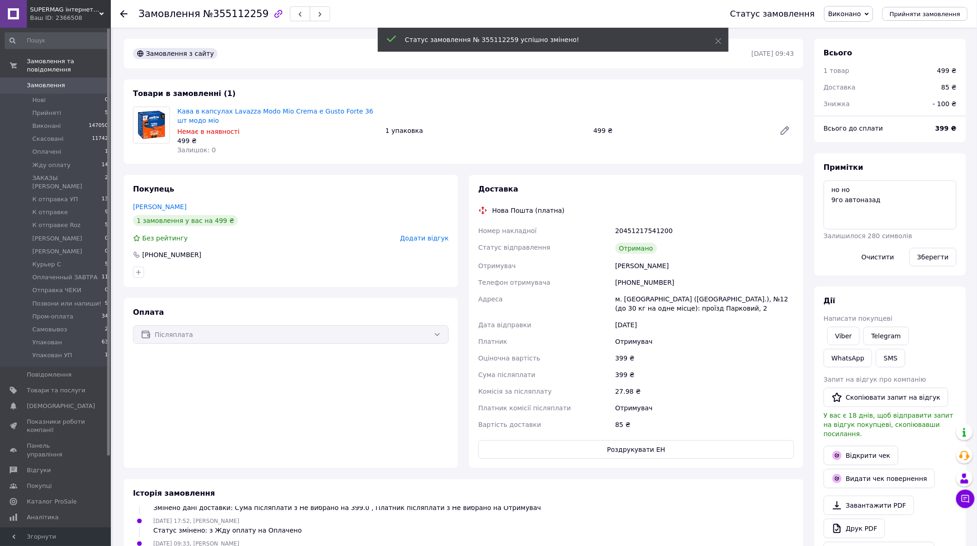
scroll to position [146, 0]
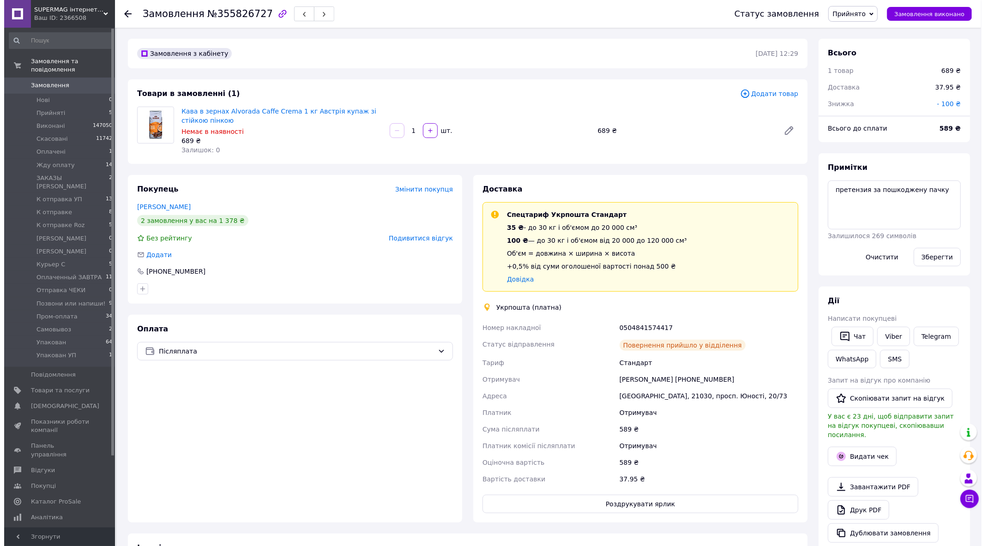
scroll to position [83, 0]
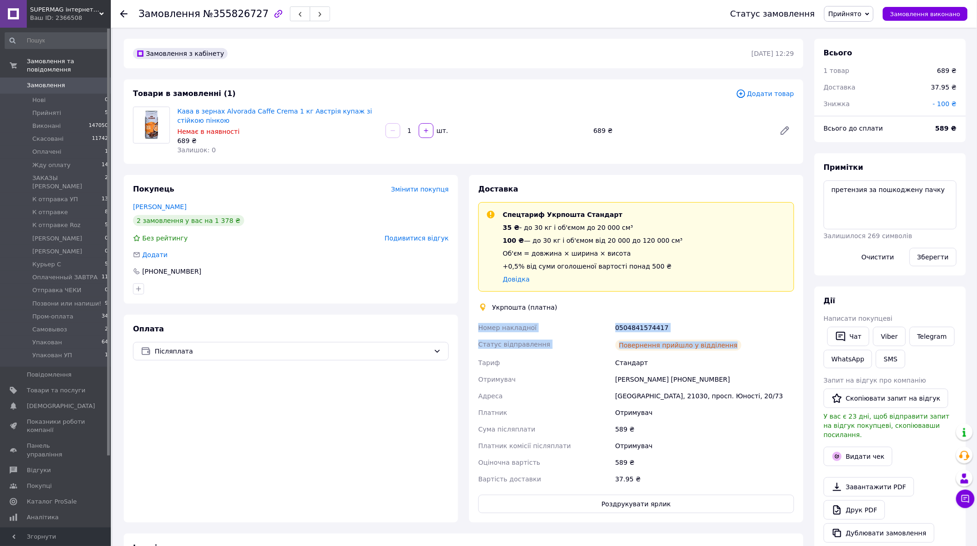
drag, startPoint x: 729, startPoint y: 346, endPoint x: 480, endPoint y: 327, distance: 249.3
click at [480, 327] on div "Номер накладної 0504841574417 Статус відправлення Повернення прийшло у відділен…" at bounding box center [637, 404] width 320 height 168
copy div "Номер накладної 0504841574417 Статус відправлення Повернення прийшло у відділен…"
click at [136, 398] on div "Оплата Післяплата" at bounding box center [291, 419] width 334 height 208
click at [179, 485] on div "Оплата Післяплата" at bounding box center [291, 419] width 334 height 208
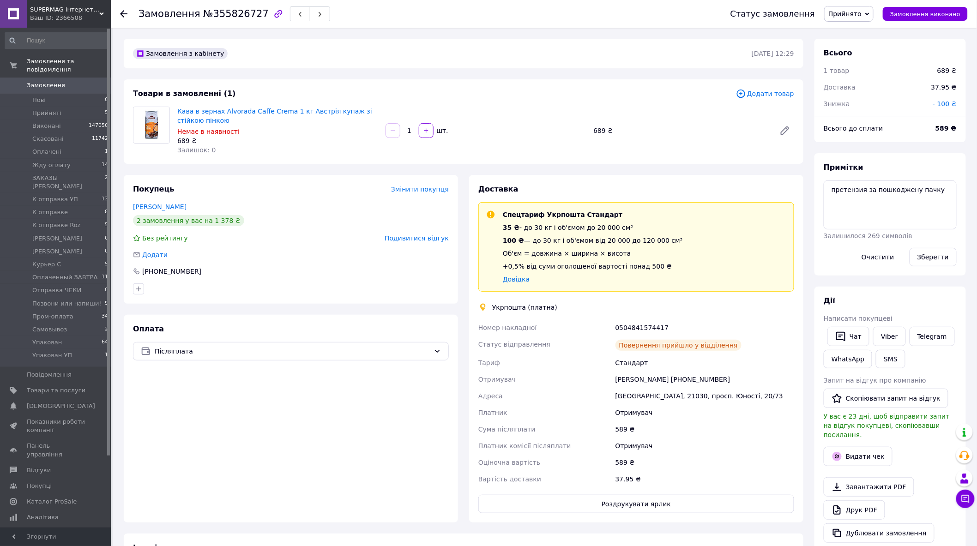
click at [54, 81] on span "Замовлення" at bounding box center [46, 85] width 38 height 8
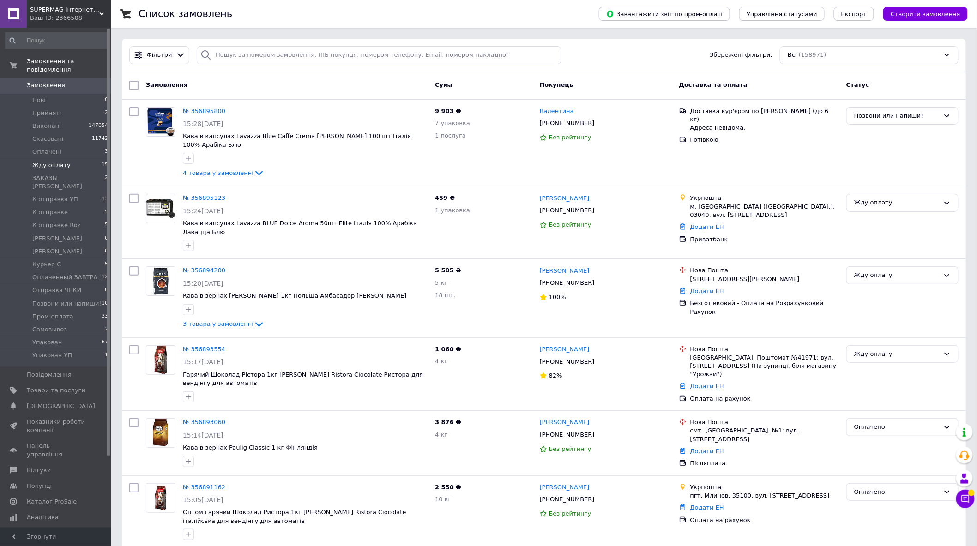
click at [52, 161] on span "Жду оплату" at bounding box center [51, 165] width 38 height 8
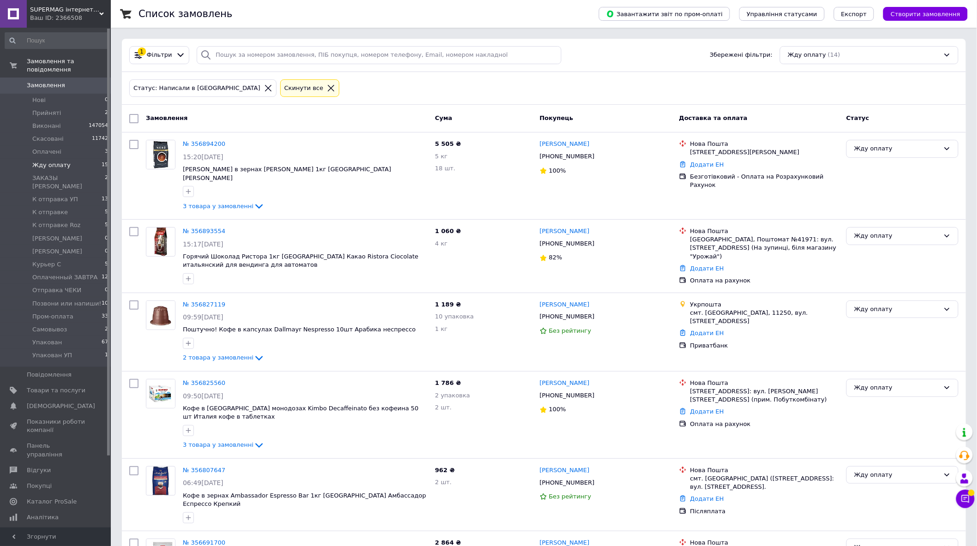
scroll to position [685, 0]
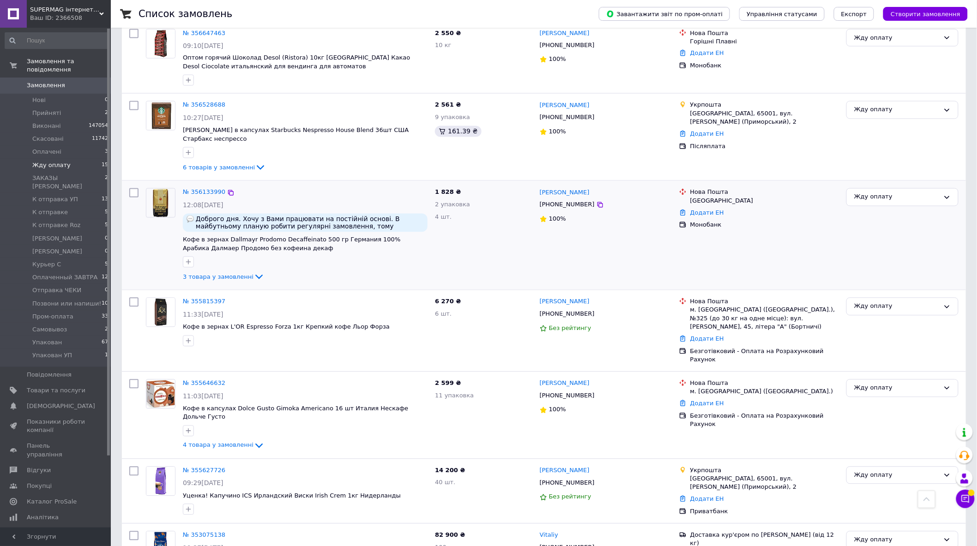
click at [151, 248] on div at bounding box center [160, 236] width 37 height 102
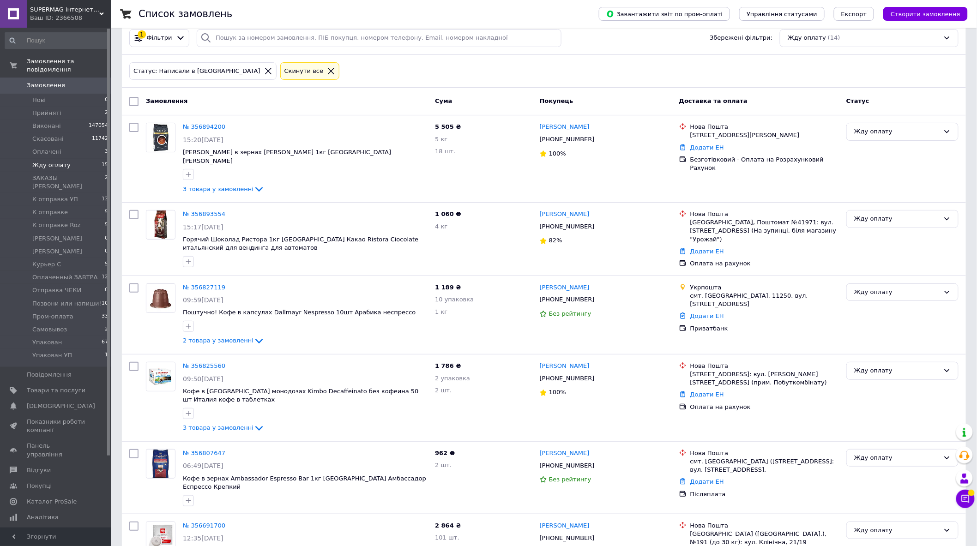
scroll to position [0, 0]
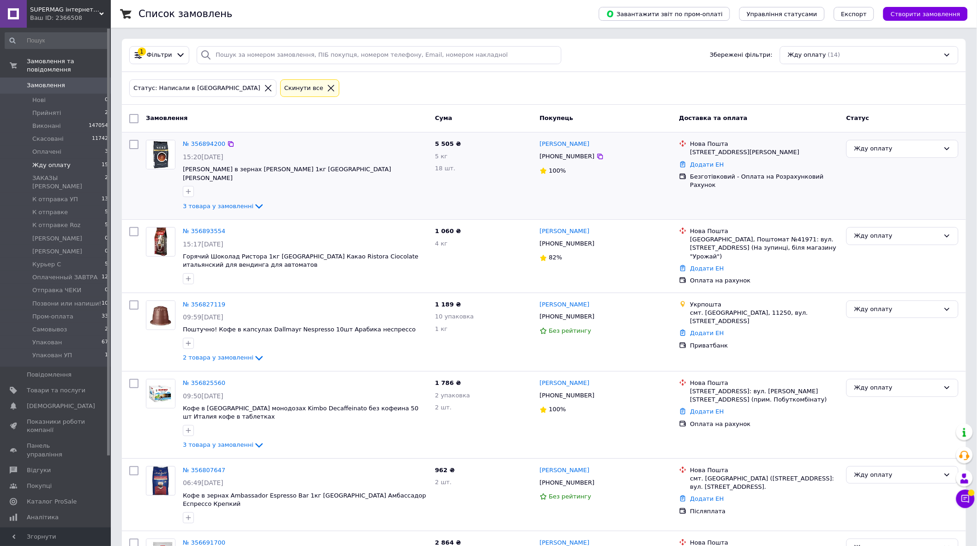
click at [138, 192] on div at bounding box center [134, 175] width 17 height 79
click at [780, 347] on div "Укрпошта смт. [GEOGRAPHIC_DATA], 11250, вул. Вокзальна, 2 Додати ЕН Приватбанк" at bounding box center [759, 332] width 167 height 71
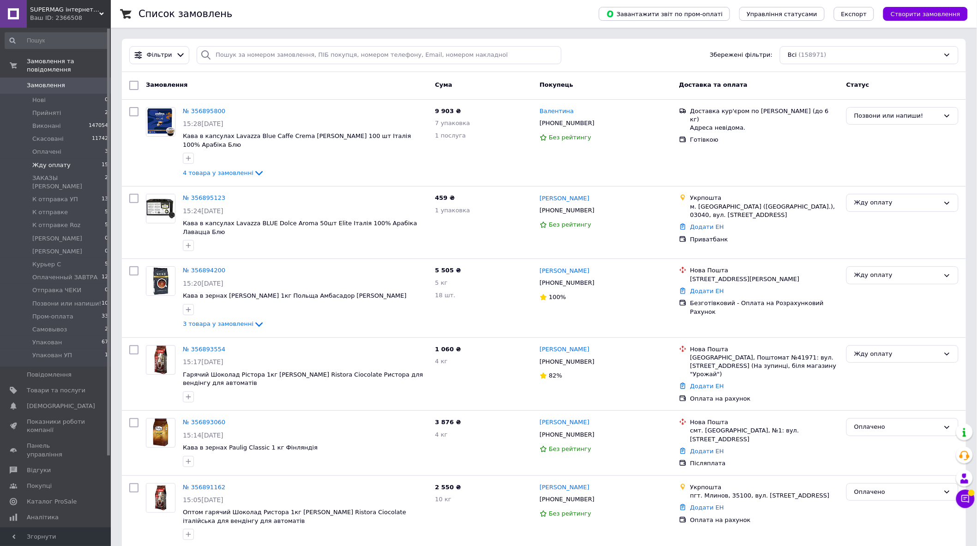
click at [48, 161] on span "Жду оплату" at bounding box center [51, 165] width 38 height 8
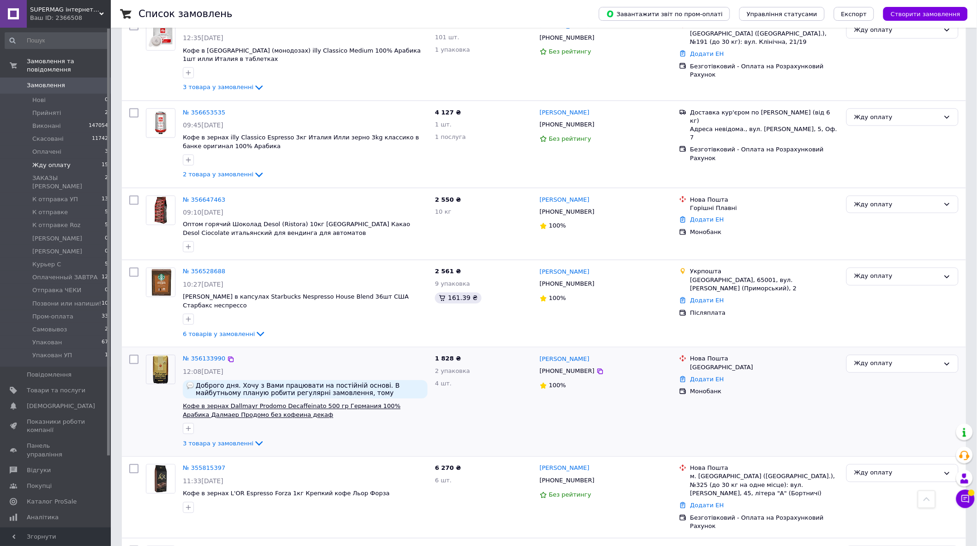
scroll to position [620, 0]
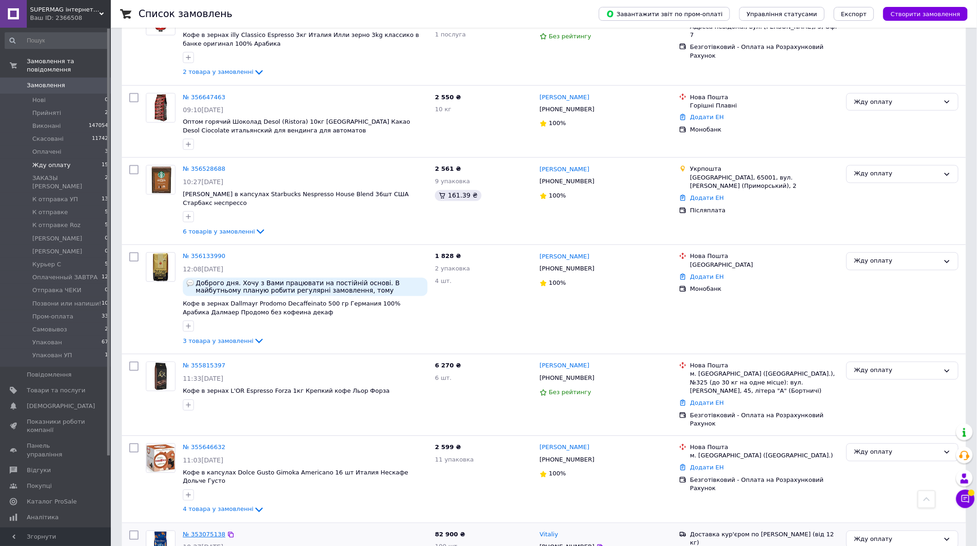
click at [206, 532] on link "№ 353075138" at bounding box center [204, 535] width 42 height 7
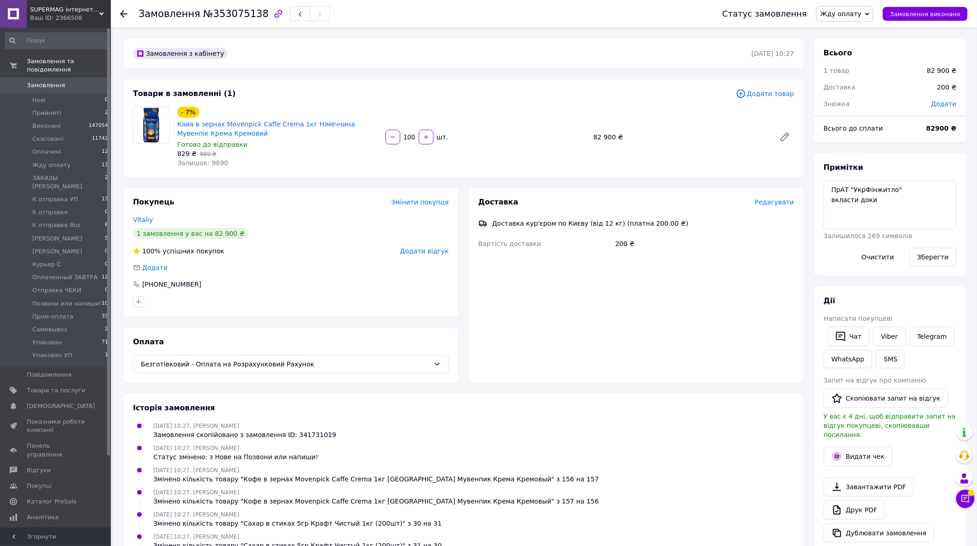
click at [65, 81] on span "Замовлення" at bounding box center [56, 85] width 59 height 8
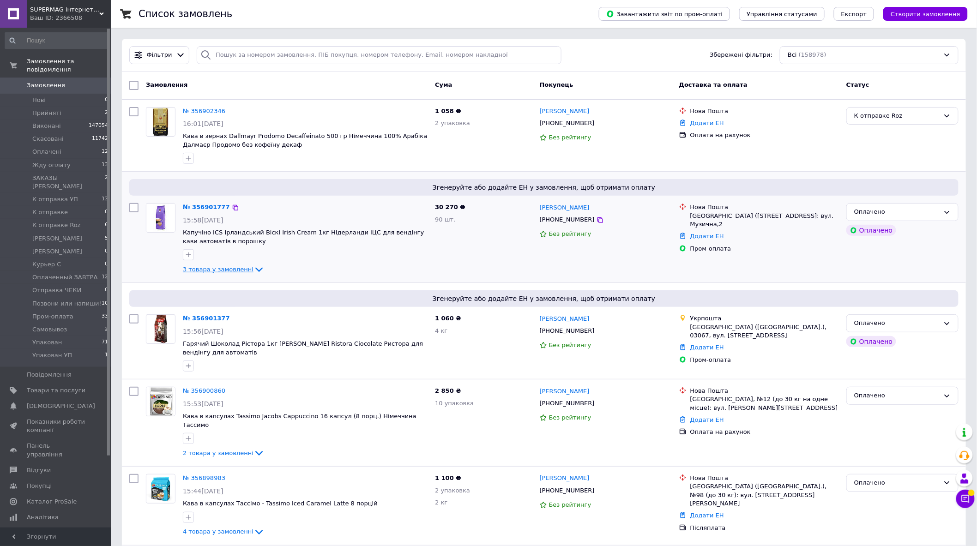
click at [224, 268] on span "3 товара у замовленні" at bounding box center [218, 269] width 71 height 7
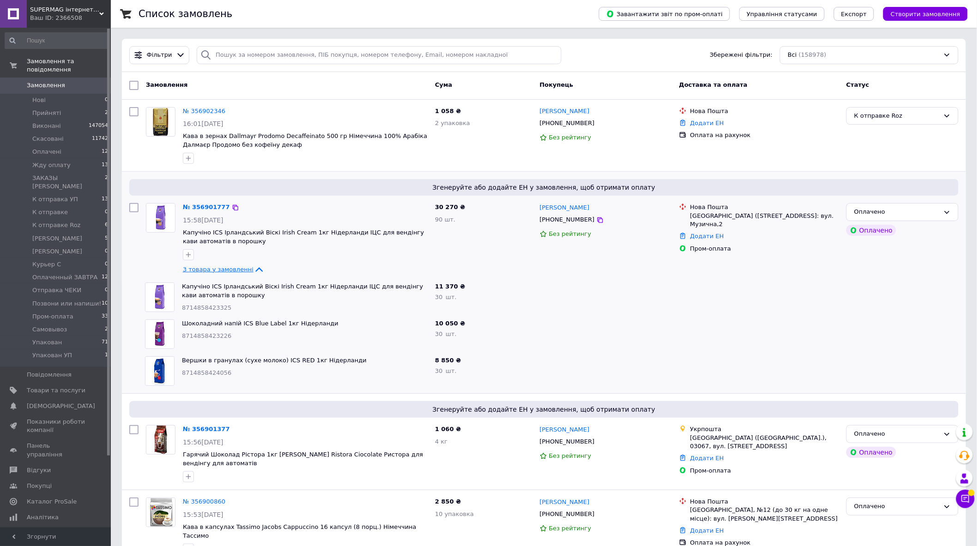
click at [220, 271] on span "3 товара у замовленні" at bounding box center [218, 269] width 71 height 7
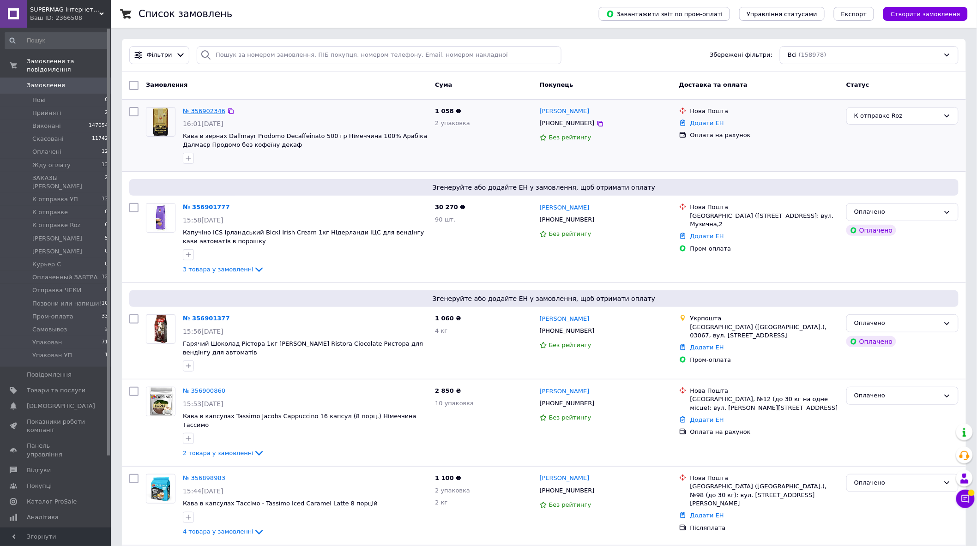
click at [201, 113] on link "№ 356902346" at bounding box center [204, 111] width 42 height 7
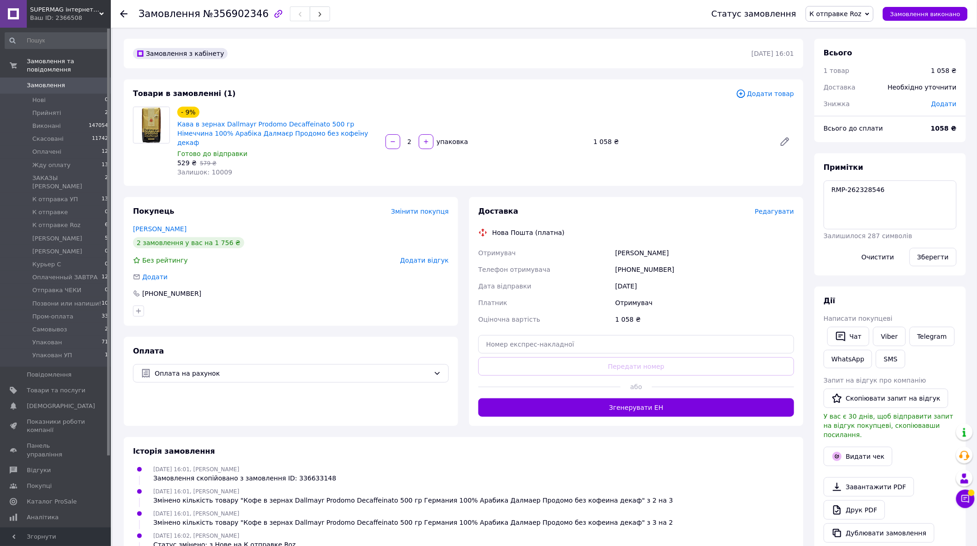
click at [72, 78] on link "Замовлення 0" at bounding box center [57, 86] width 114 height 16
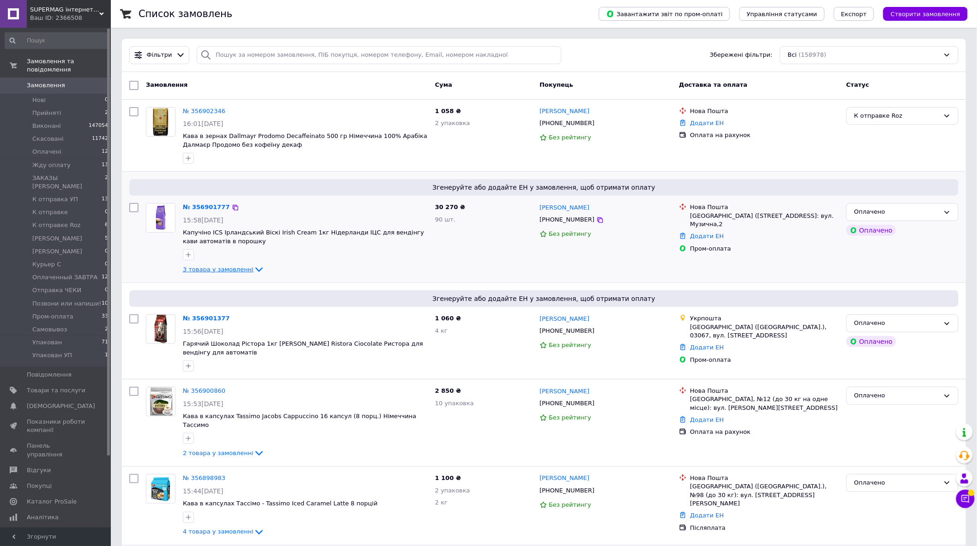
click at [242, 271] on span "3 товара у замовленні" at bounding box center [218, 269] width 71 height 7
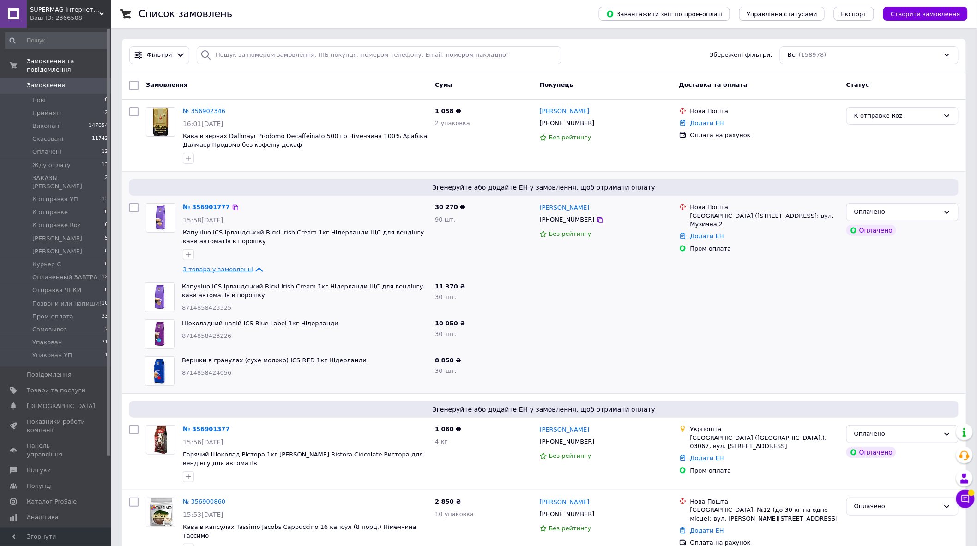
click at [242, 271] on span "3 товара у замовленні" at bounding box center [218, 269] width 71 height 7
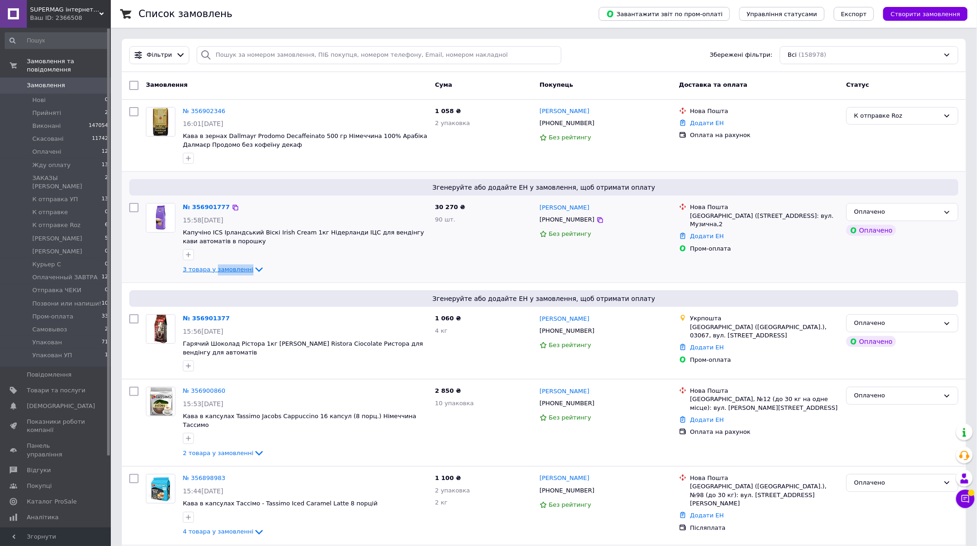
click at [242, 271] on span "3 товара у замовленні" at bounding box center [218, 269] width 71 height 7
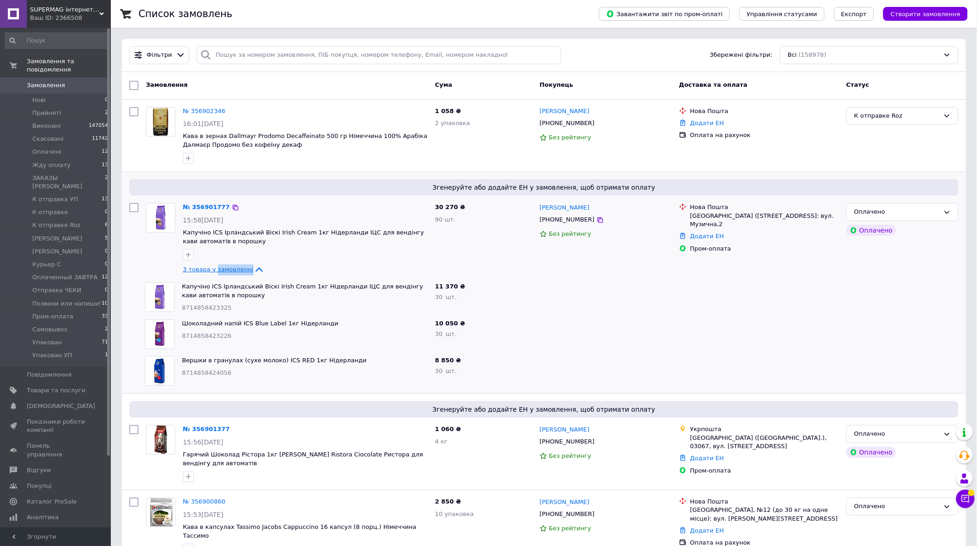
click at [242, 271] on span "3 товара у замовленні" at bounding box center [218, 269] width 71 height 7
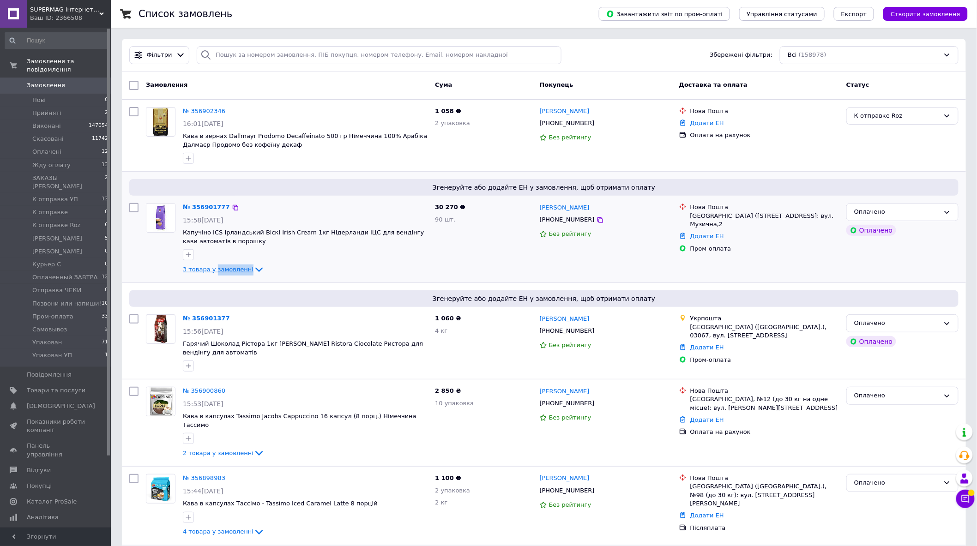
click at [242, 271] on span "3 товара у замовленні" at bounding box center [218, 269] width 71 height 7
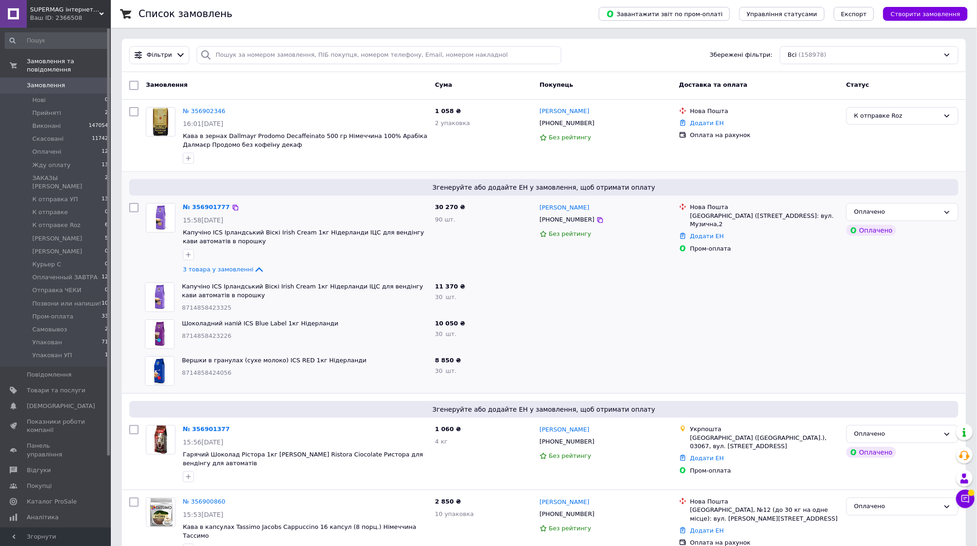
click at [338, 268] on div "3 товара у замовленні" at bounding box center [305, 269] width 245 height 11
click at [219, 165] on div at bounding box center [305, 158] width 249 height 15
click at [53, 81] on span "Замовлення" at bounding box center [46, 85] width 38 height 8
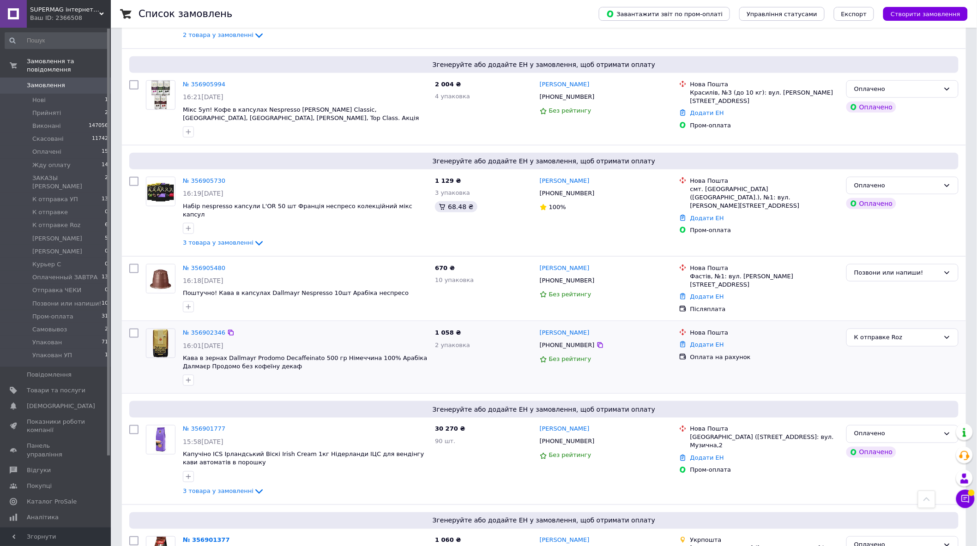
scroll to position [410, 0]
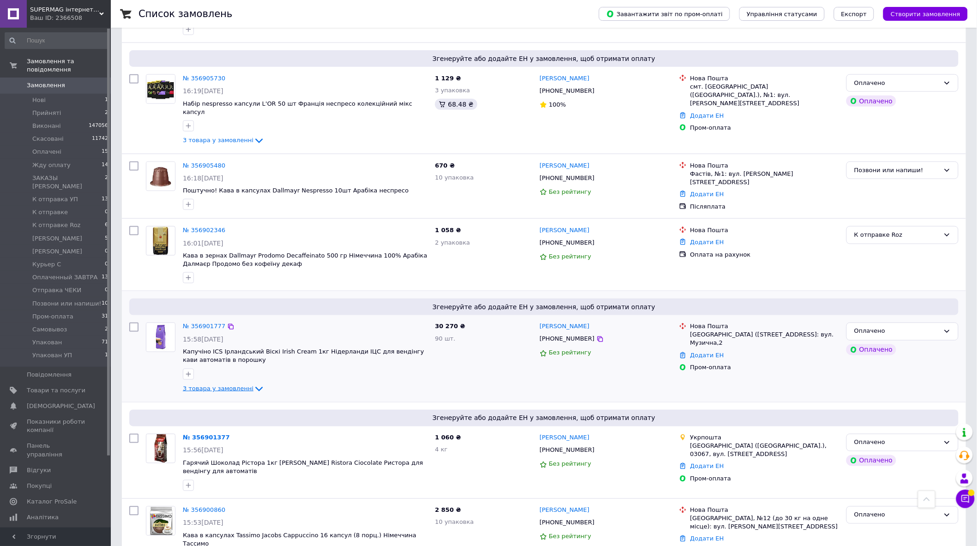
click at [236, 386] on span "3 товара у замовленні" at bounding box center [218, 389] width 71 height 7
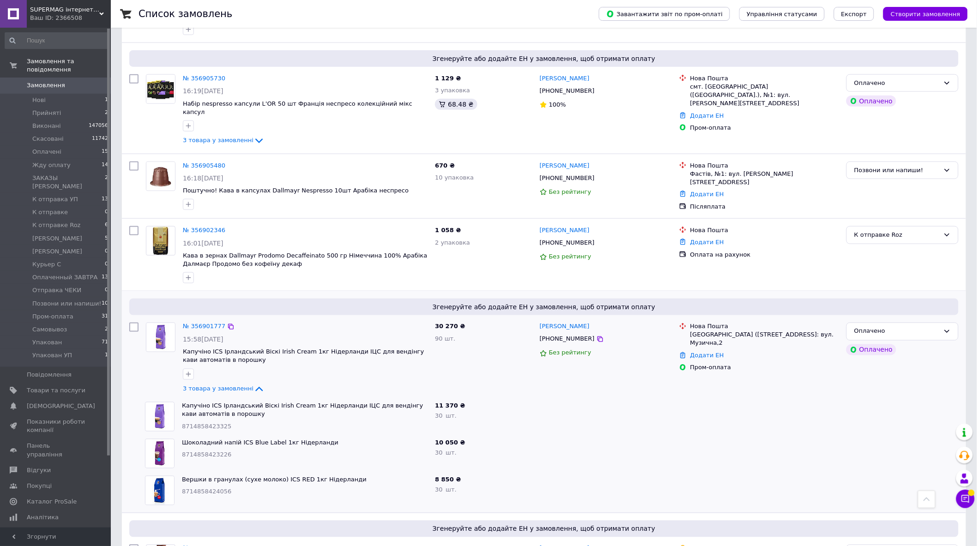
scroll to position [462, 0]
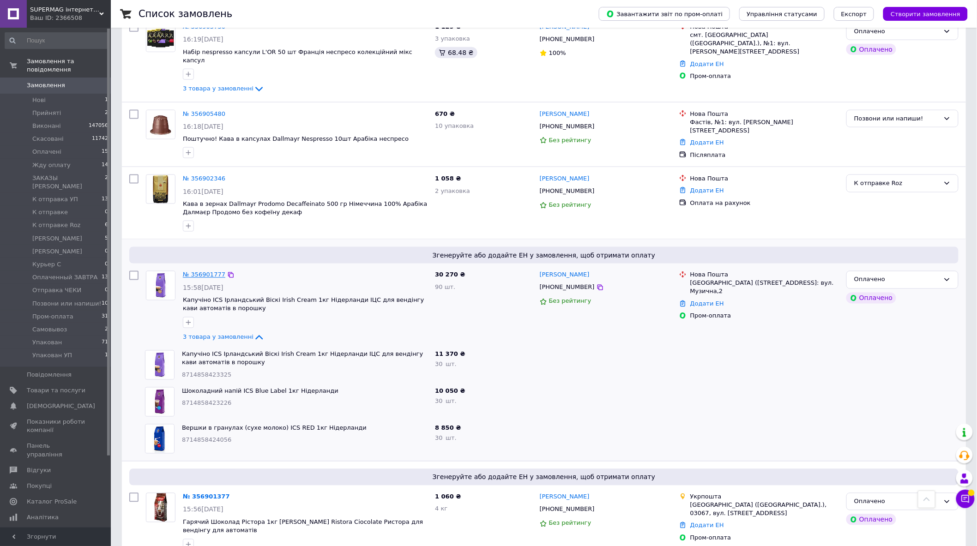
click at [204, 272] on link "№ 356901777" at bounding box center [204, 275] width 42 height 7
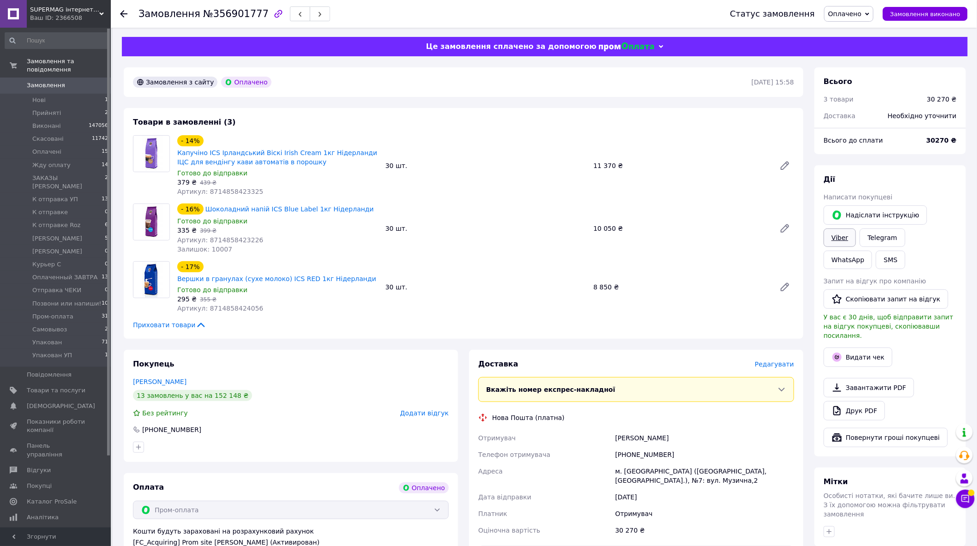
click at [856, 229] on link "Viber" at bounding box center [840, 238] width 32 height 18
click at [231, 321] on div "Приховати товари" at bounding box center [463, 325] width 661 height 9
click at [491, 306] on div "Товари в замовленні (3) - 14% Капучіно ICS Ірландський Віскі Irish Cream 1кг Ні…" at bounding box center [464, 223] width 680 height 231
click at [354, 337] on div "Замовлення з сайту Оплачено 12.08.2025 | 15:58 Товари в замовленні (3) - 14% Ка…" at bounding box center [463, 407] width 691 height 680
click at [72, 81] on span "Замовлення" at bounding box center [56, 85] width 59 height 8
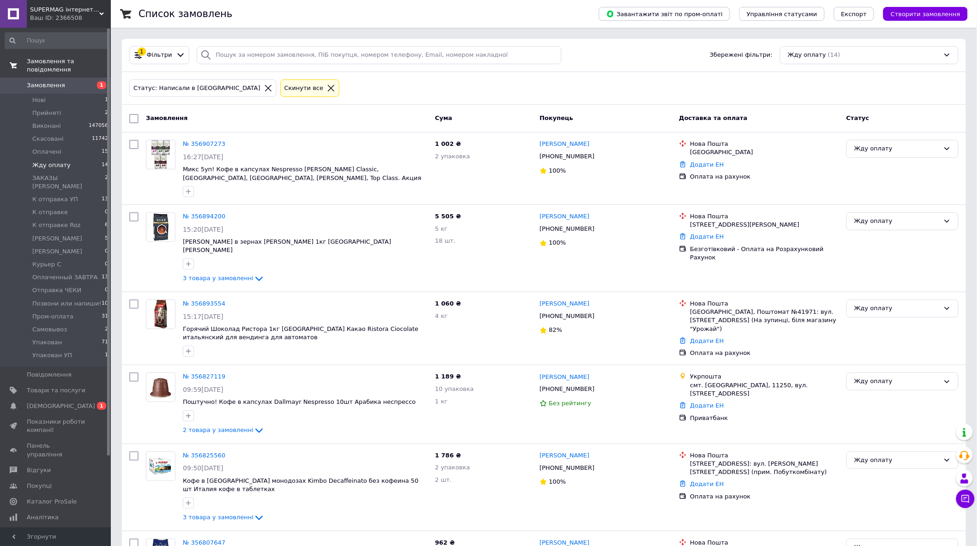
click at [47, 68] on link "Замовлення та повідомлення" at bounding box center [57, 66] width 114 height 24
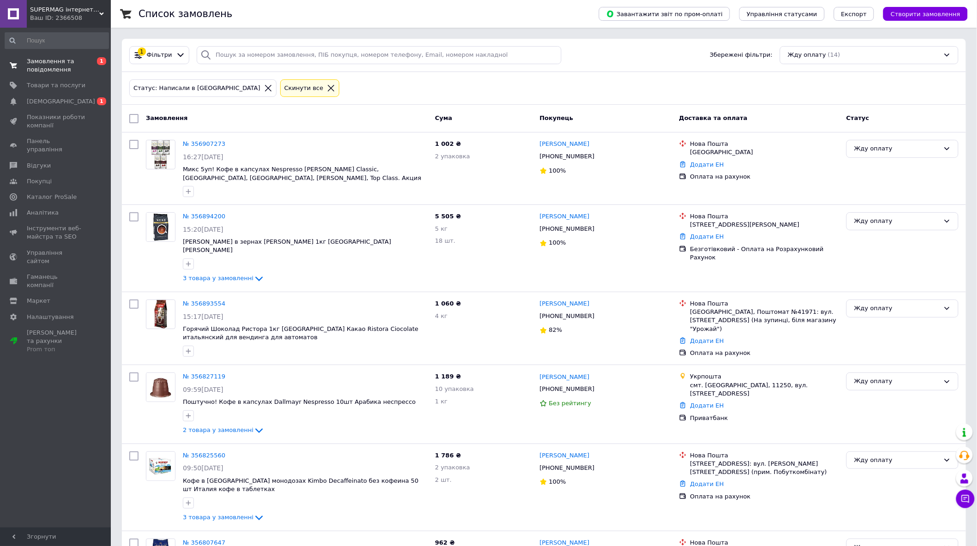
click at [67, 65] on span "Замовлення та повідомлення" at bounding box center [56, 65] width 59 height 17
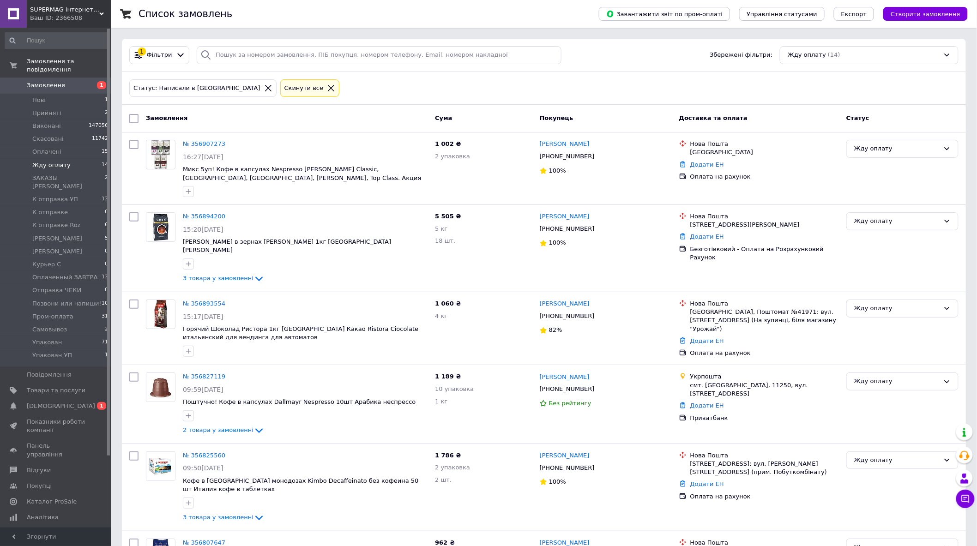
click at [55, 78] on link "Замовлення 1" at bounding box center [57, 86] width 114 height 16
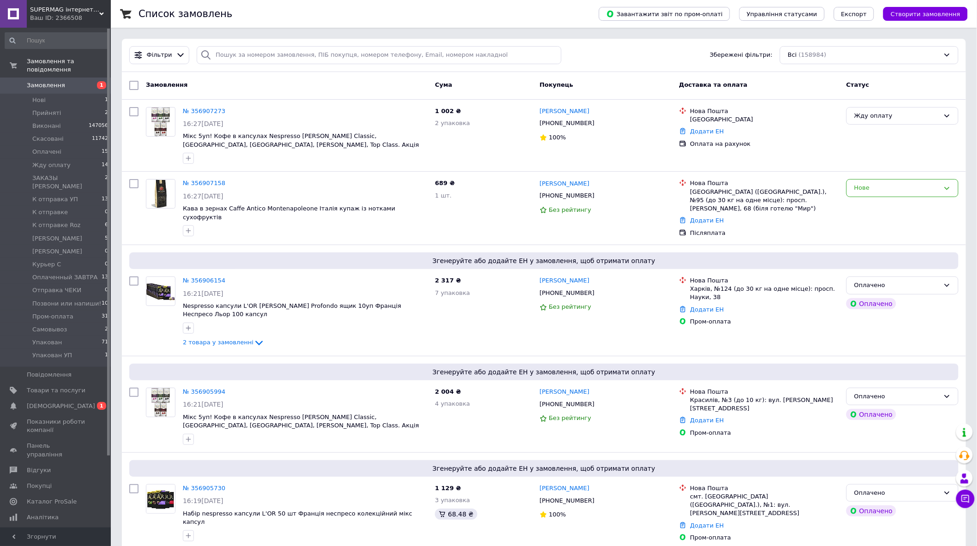
click at [79, 81] on span "Замовлення" at bounding box center [56, 85] width 59 height 8
click at [281, 52] on input "search" at bounding box center [379, 55] width 364 height 18
paste input "[PERSON_NAME]"
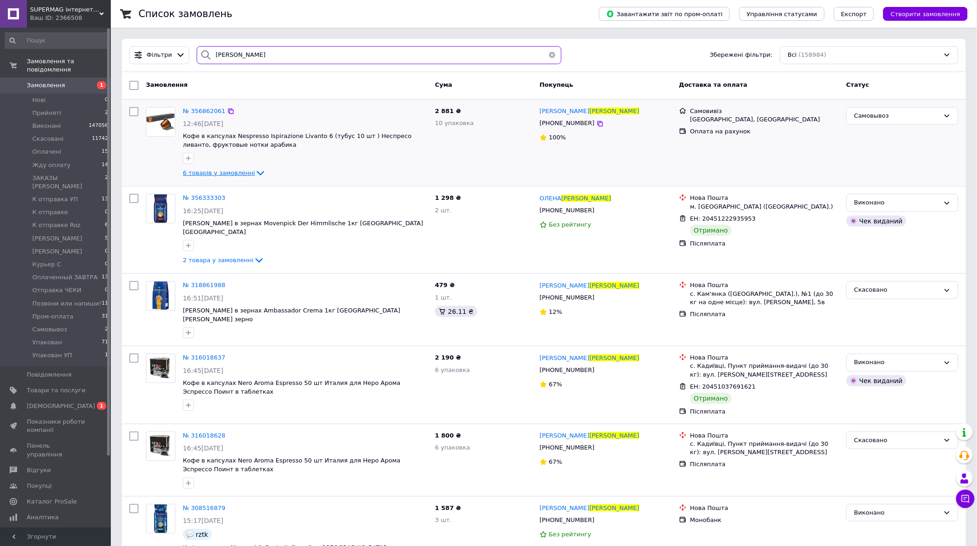
type input "[PERSON_NAME]"
click at [222, 172] on span "6 товарів у замовленні" at bounding box center [219, 173] width 72 height 7
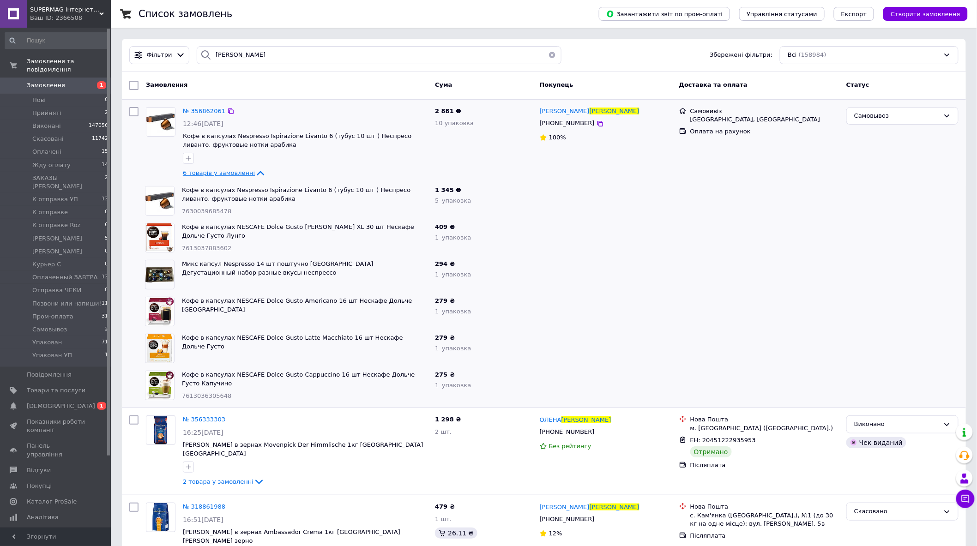
click at [222, 172] on span "6 товарів у замовленні" at bounding box center [219, 173] width 72 height 7
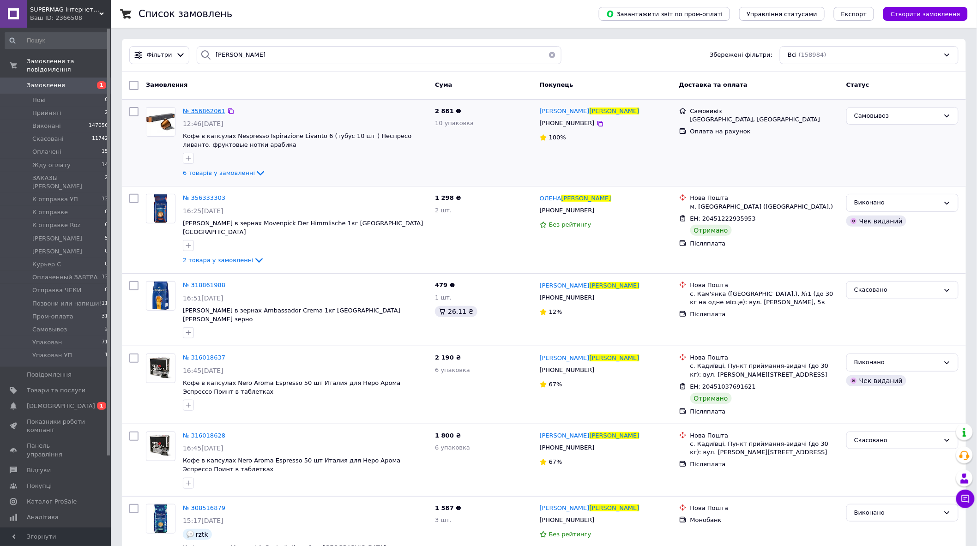
click at [205, 113] on span "№ 356862061" at bounding box center [204, 111] width 42 height 7
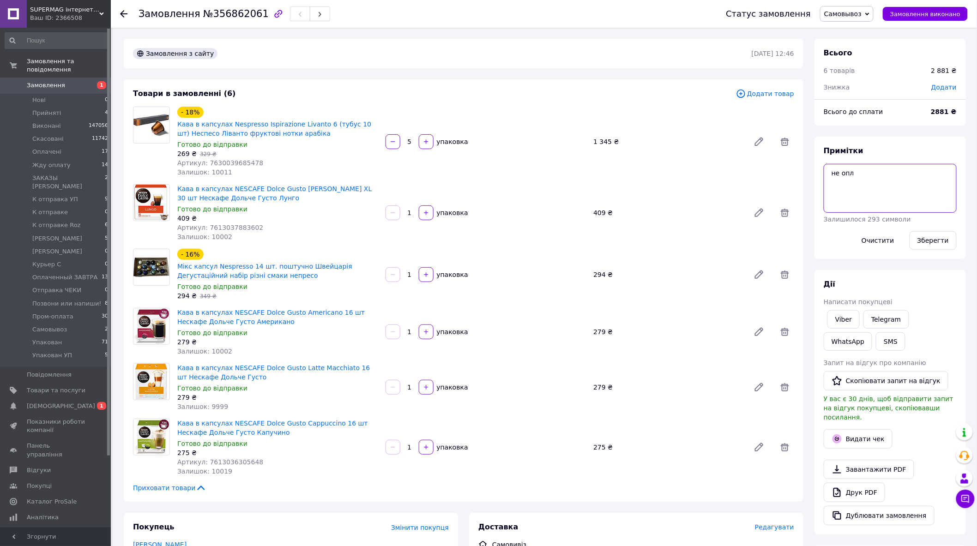
click at [840, 174] on textarea "не опл" at bounding box center [890, 188] width 133 height 49
click at [839, 174] on textarea "не опл" at bounding box center [890, 188] width 133 height 49
click at [848, 173] on textarea "опл" at bounding box center [890, 188] width 133 height 49
click at [847, 174] on textarea "опл ачен" at bounding box center [890, 188] width 133 height 49
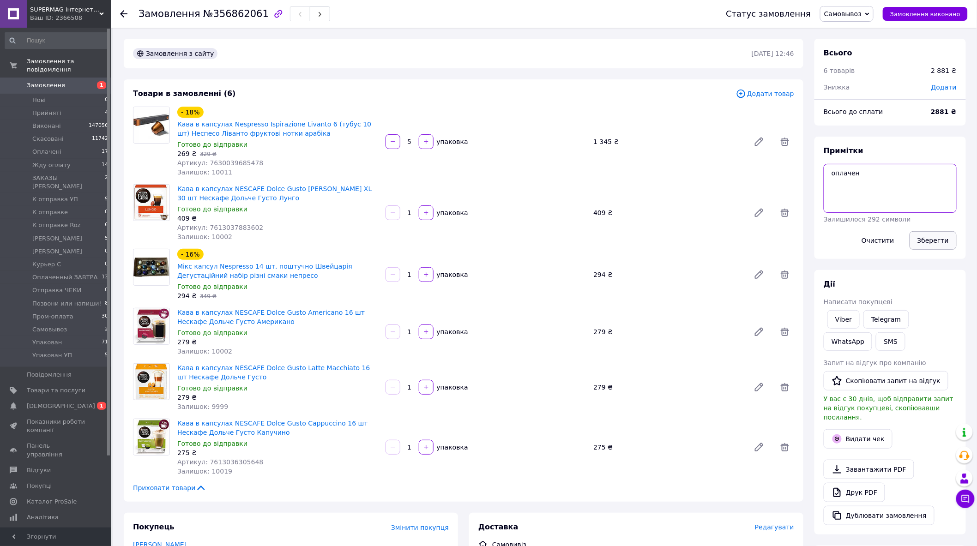
type textarea "оплачен"
click at [940, 242] on button "Зберегти" at bounding box center [933, 240] width 47 height 18
click at [849, 322] on link "Viber" at bounding box center [844, 319] width 32 height 18
click at [262, 349] on div "Залишок: 10002" at bounding box center [277, 351] width 201 height 9
click at [278, 231] on div "Артикул: 7613037883602" at bounding box center [277, 227] width 201 height 9
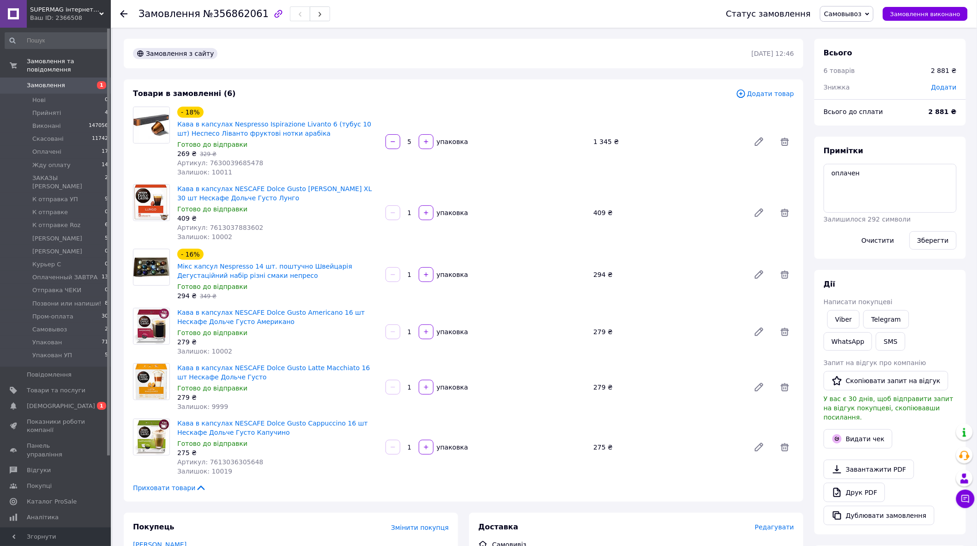
click at [86, 81] on span "1" at bounding box center [97, 85] width 25 height 8
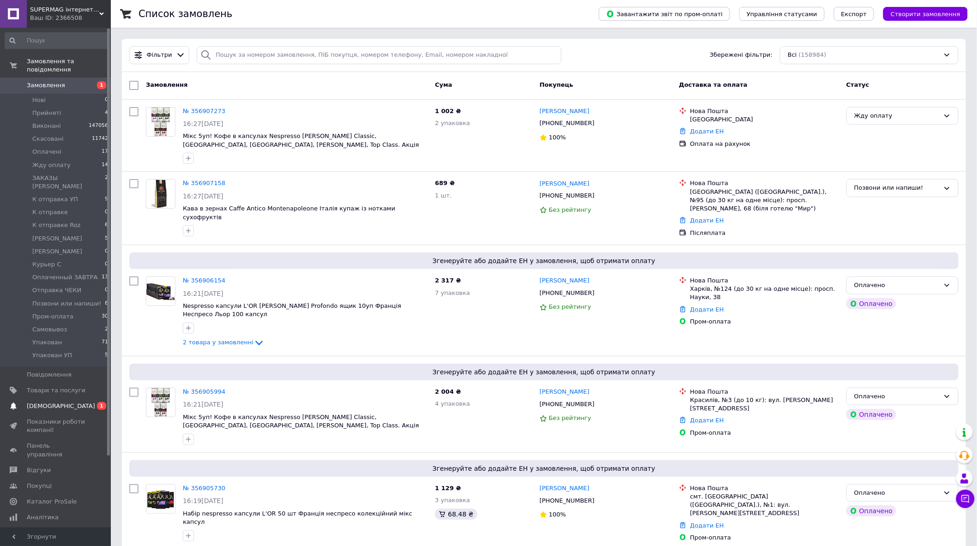
click at [57, 402] on span "[DEMOGRAPHIC_DATA]" at bounding box center [61, 406] width 68 height 8
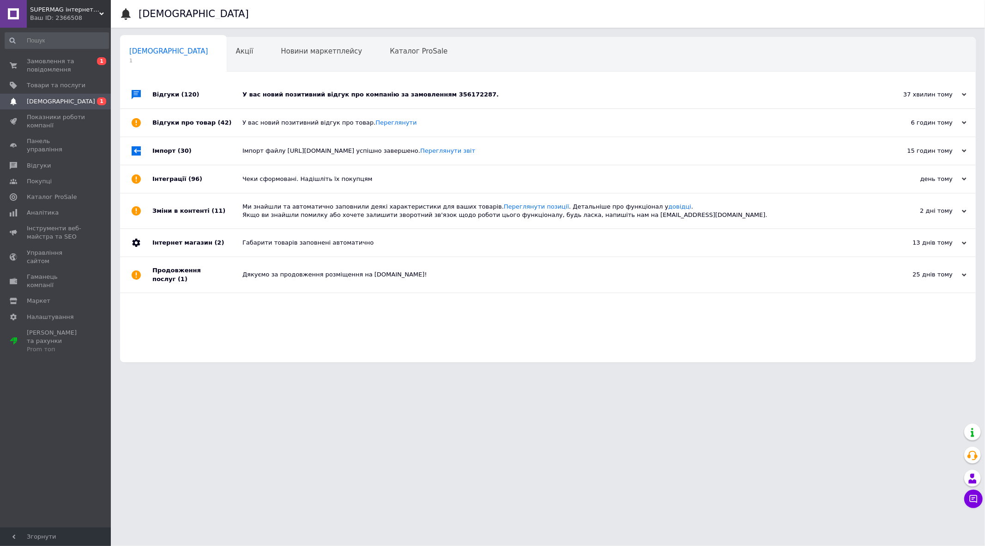
click at [224, 92] on div "Відгуки (120)" at bounding box center [197, 95] width 90 height 28
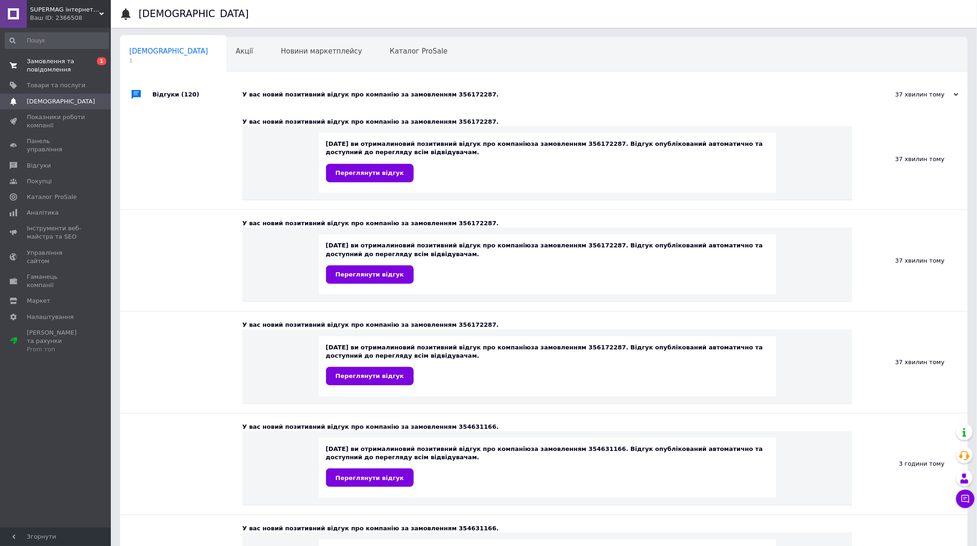
click at [49, 61] on span "Замовлення та повідомлення" at bounding box center [56, 65] width 59 height 17
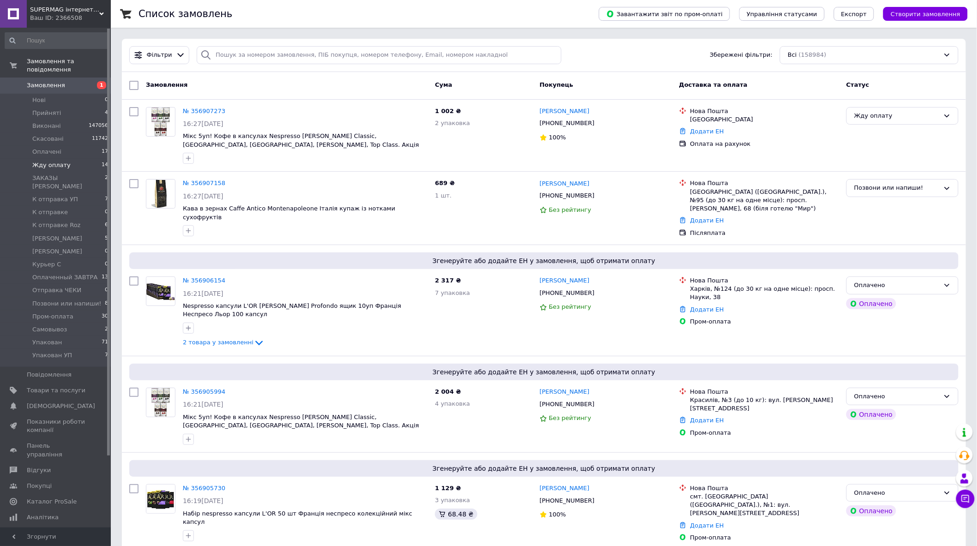
click at [49, 161] on span "Жду оплату" at bounding box center [51, 165] width 38 height 8
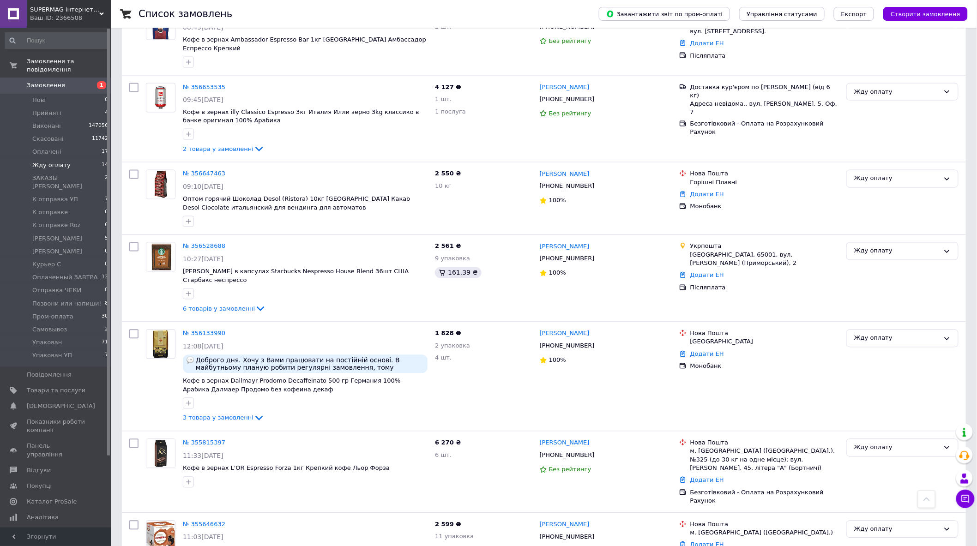
scroll to position [685, 0]
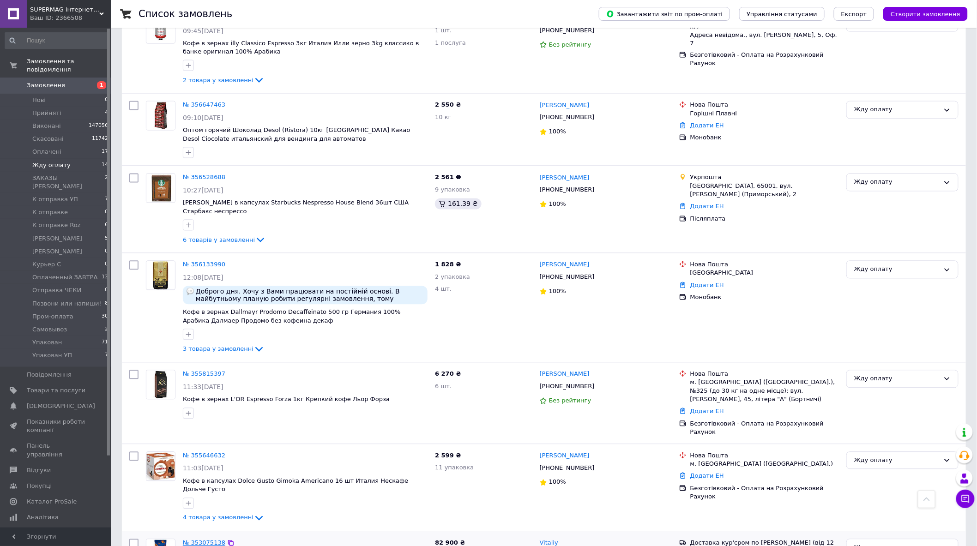
click at [195, 540] on link "№ 353075138" at bounding box center [204, 543] width 42 height 7
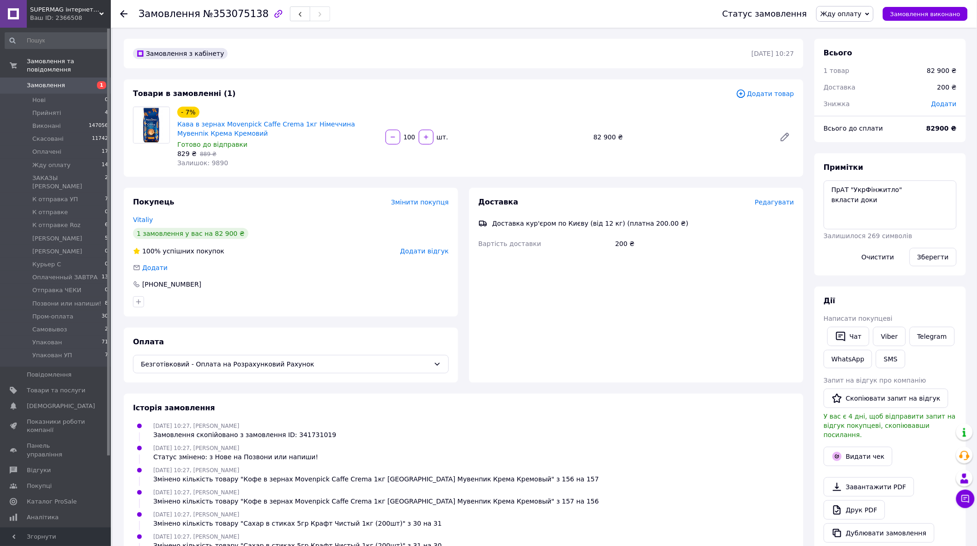
click at [857, 17] on span "Жду оплату" at bounding box center [841, 13] width 41 height 7
click at [858, 55] on li "[PERSON_NAME]" at bounding box center [860, 55] width 86 height 14
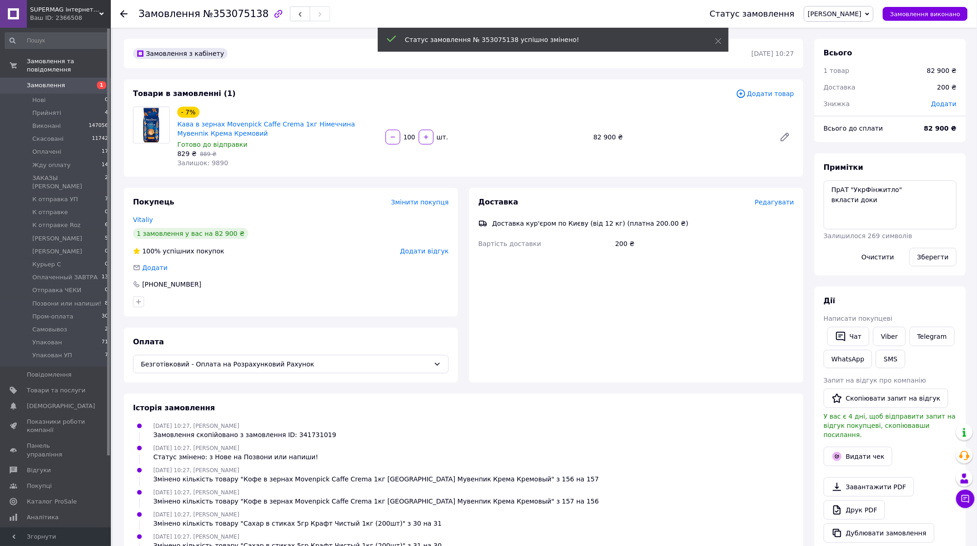
scroll to position [7, 0]
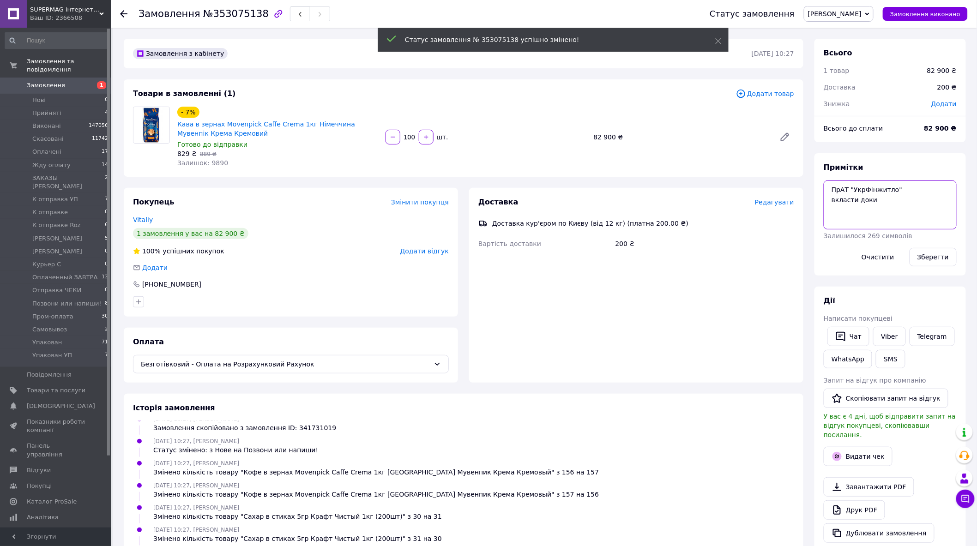
click at [878, 202] on textarea "ПрАТ "УкрФінжитло" вкласти доки" at bounding box center [890, 205] width 133 height 49
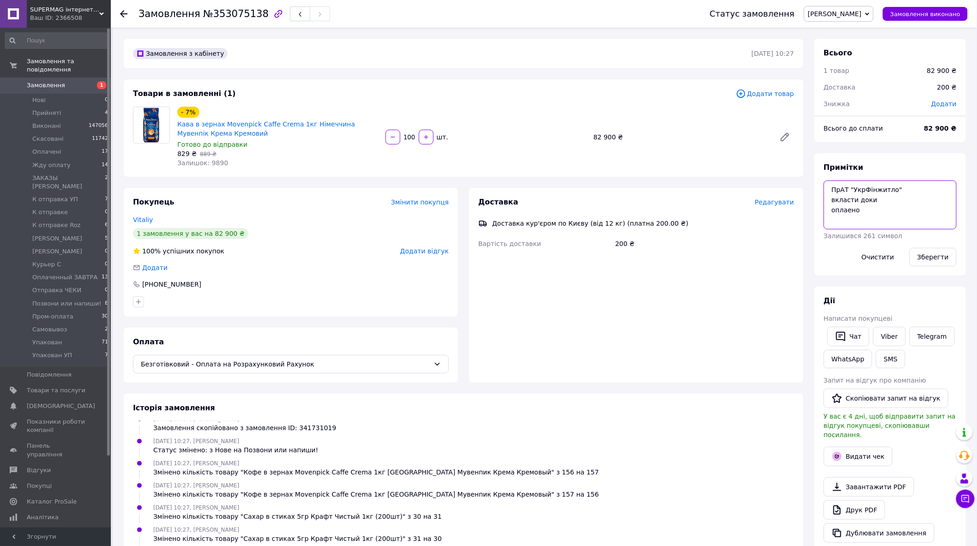
click at [849, 211] on textarea "ПрАТ "УкрФінжитло" вкласти доки оплаено" at bounding box center [890, 205] width 133 height 49
click at [848, 211] on textarea "ПрАТ "УкрФінжитло" вкласти доки оплаено" at bounding box center [890, 205] width 133 height 49
type textarea "ПрАТ "УкрФінжитло" вкласти доки оплачено"
click at [940, 261] on button "Зберегти" at bounding box center [933, 257] width 47 height 18
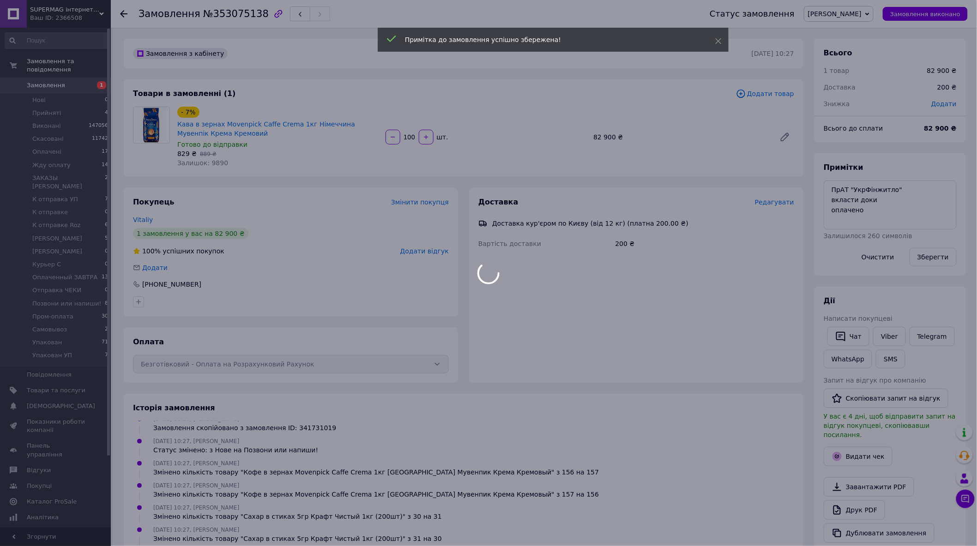
scroll to position [29, 0]
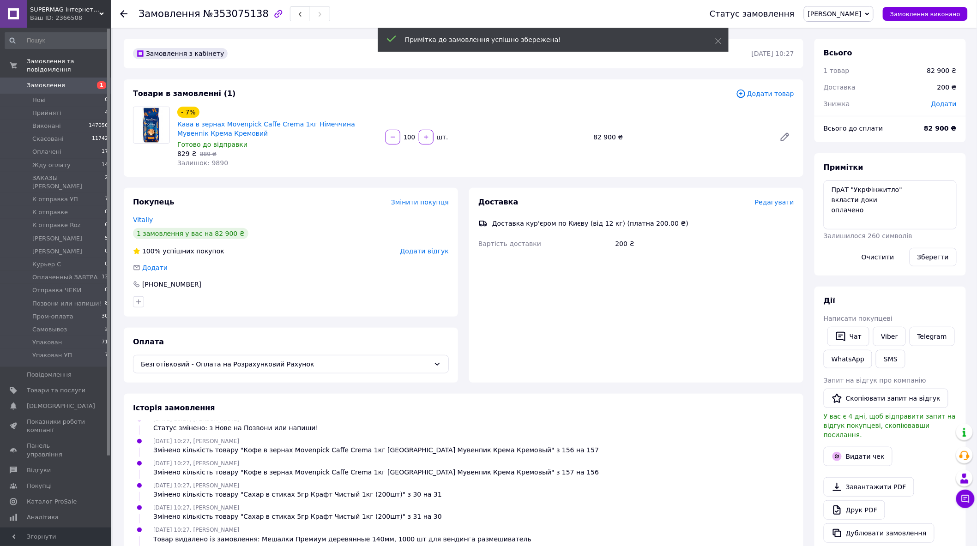
click at [606, 307] on div "Доставка Редагувати Доставка кур'єром по Києву (від 12 кг) (платна 200.00 ₴) Ва…" at bounding box center [636, 285] width 334 height 195
